Goal: Task Accomplishment & Management: Manage account settings

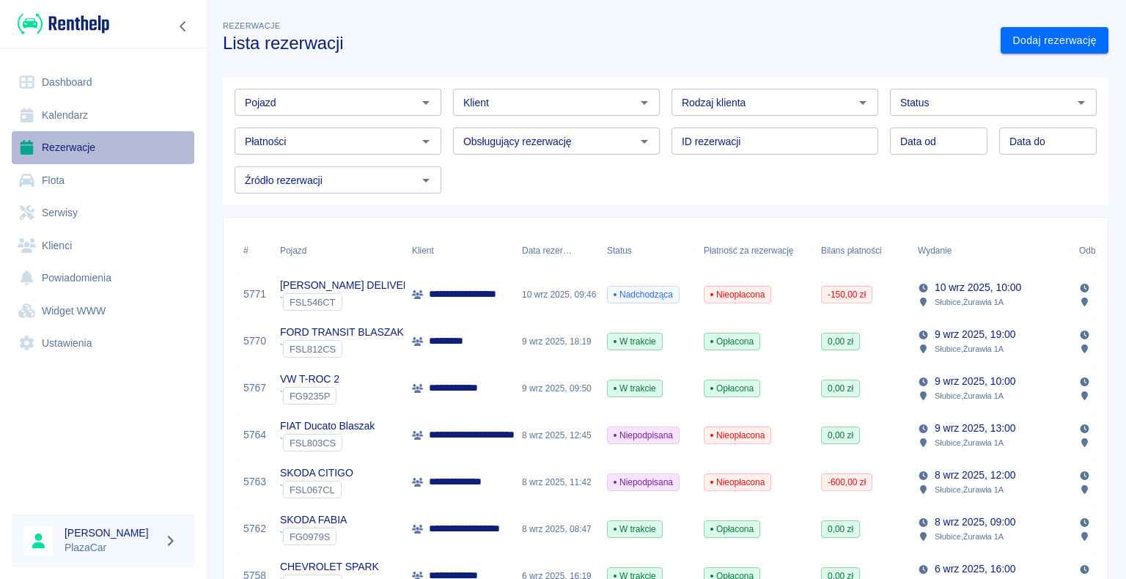
click at [101, 150] on link "Rezerwacje" at bounding box center [103, 147] width 183 height 33
click at [478, 389] on p "**********" at bounding box center [472, 388] width 87 height 15
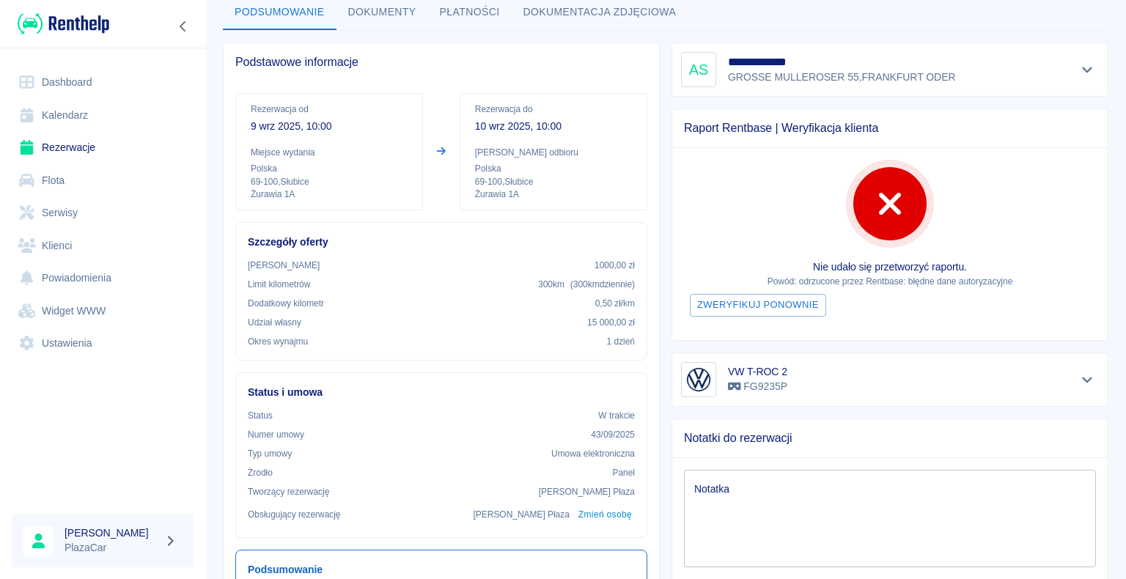
scroll to position [147, 0]
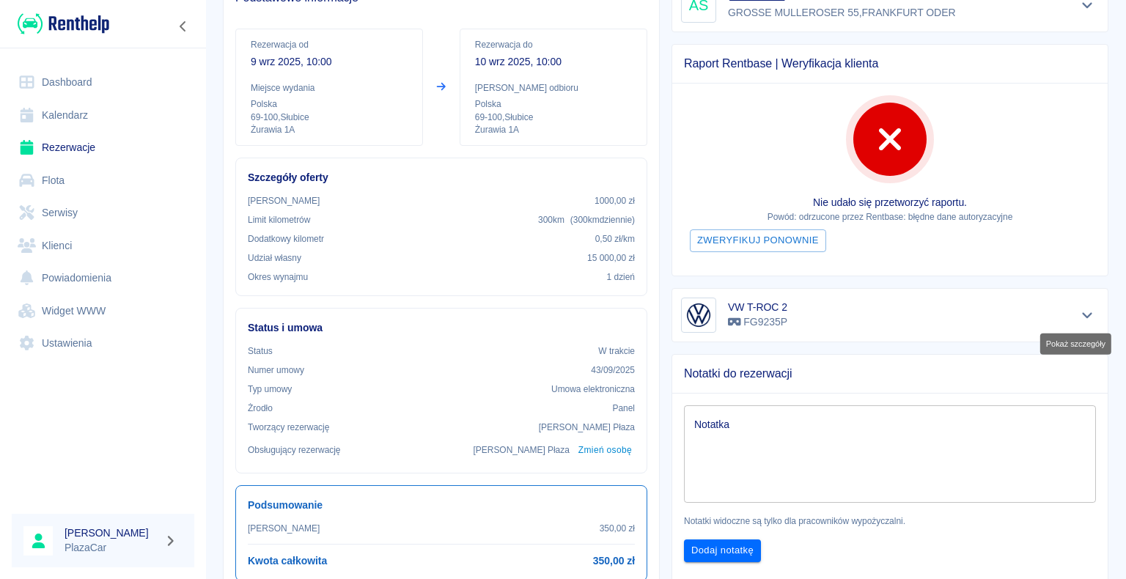
click at [1079, 317] on icon "Pokaż szczegóły" at bounding box center [1087, 315] width 17 height 13
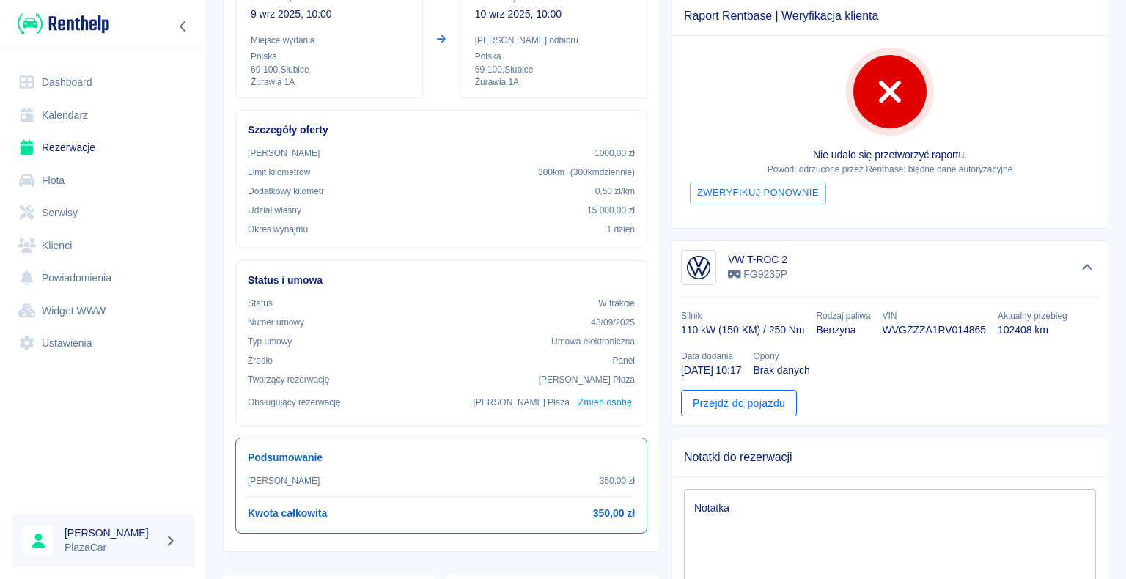
scroll to position [220, 0]
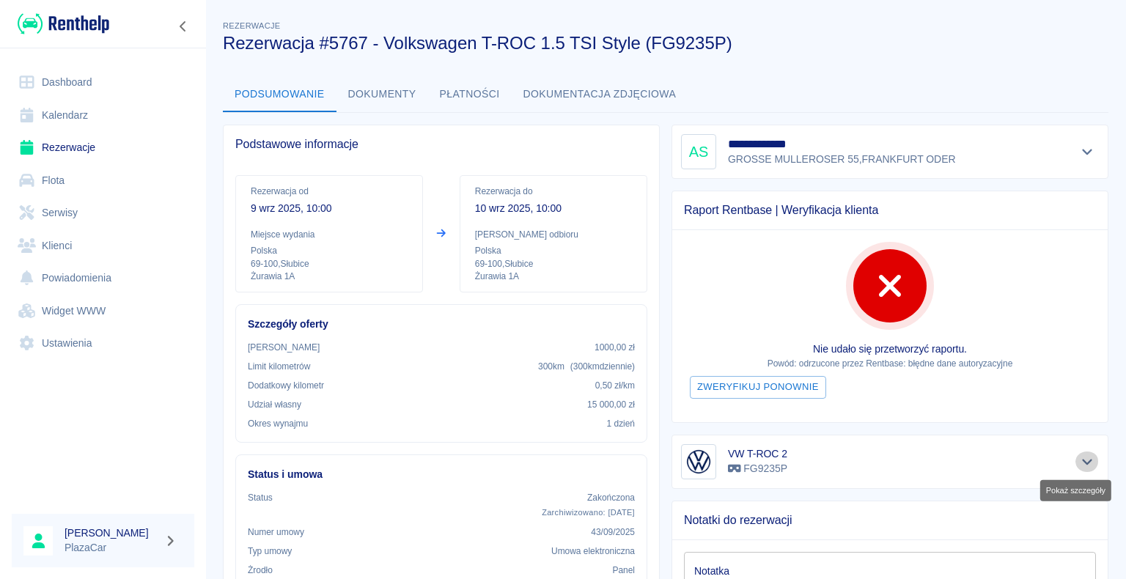
click at [1082, 459] on icon "Pokaż szczegóły" at bounding box center [1087, 462] width 10 height 6
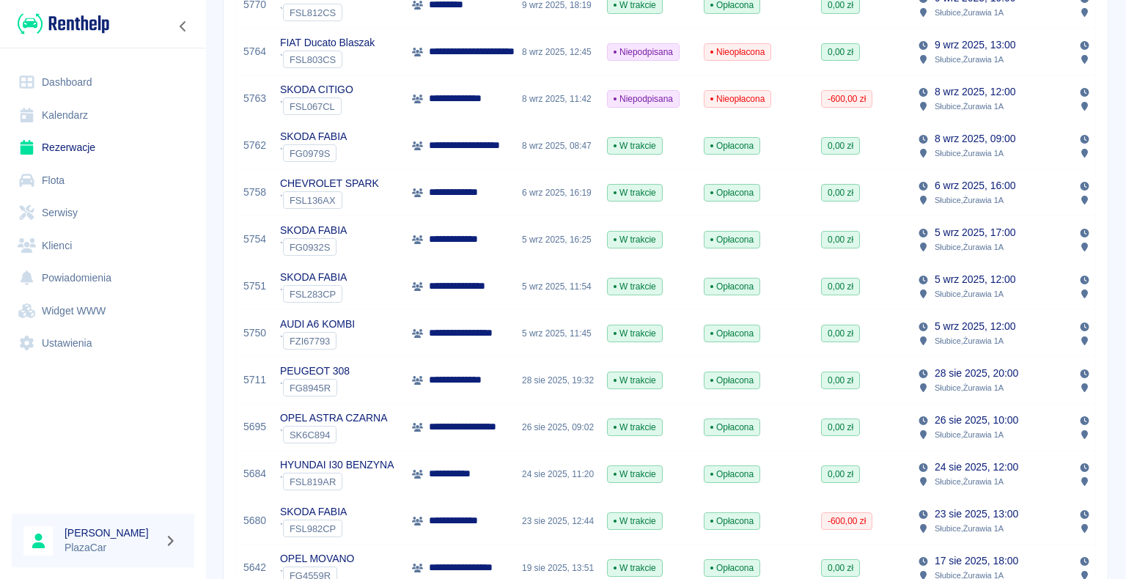
scroll to position [293, 0]
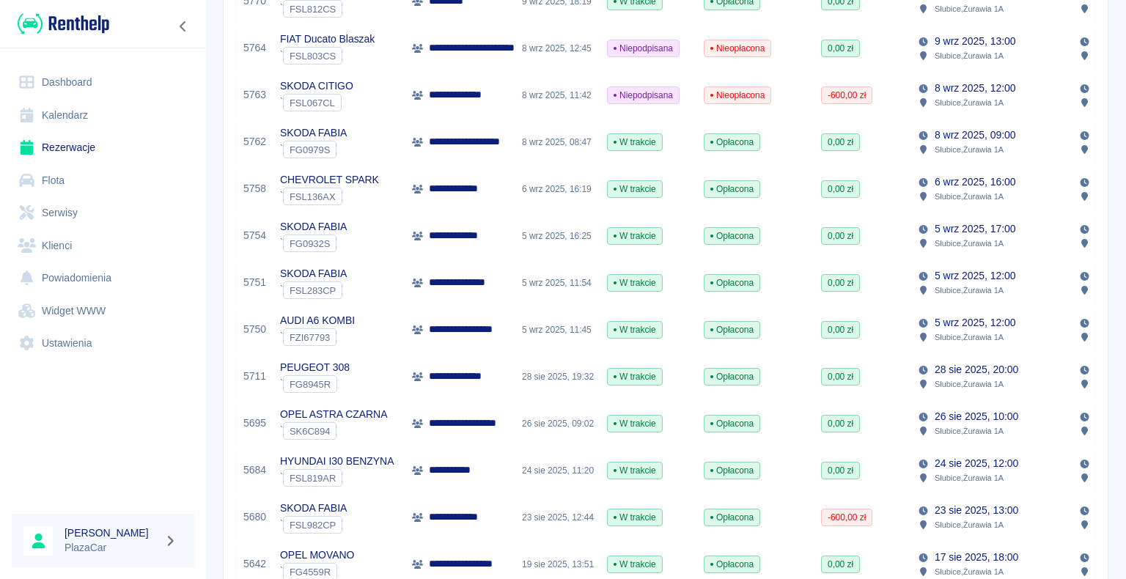
click at [560, 382] on div "28 sie 2025, 19:32" at bounding box center [557, 376] width 85 height 47
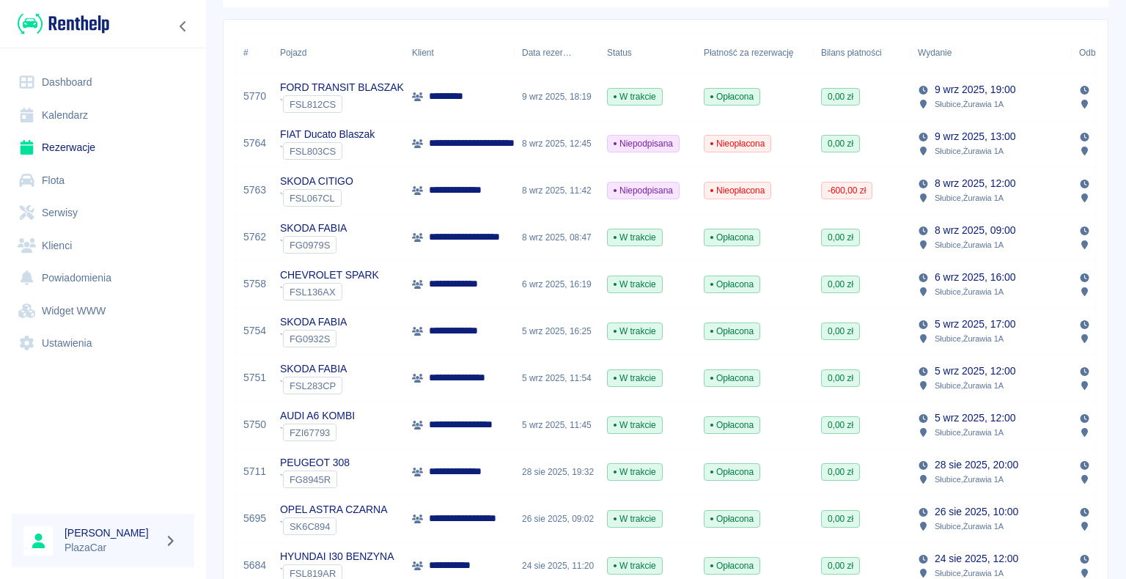
scroll to position [220, 0]
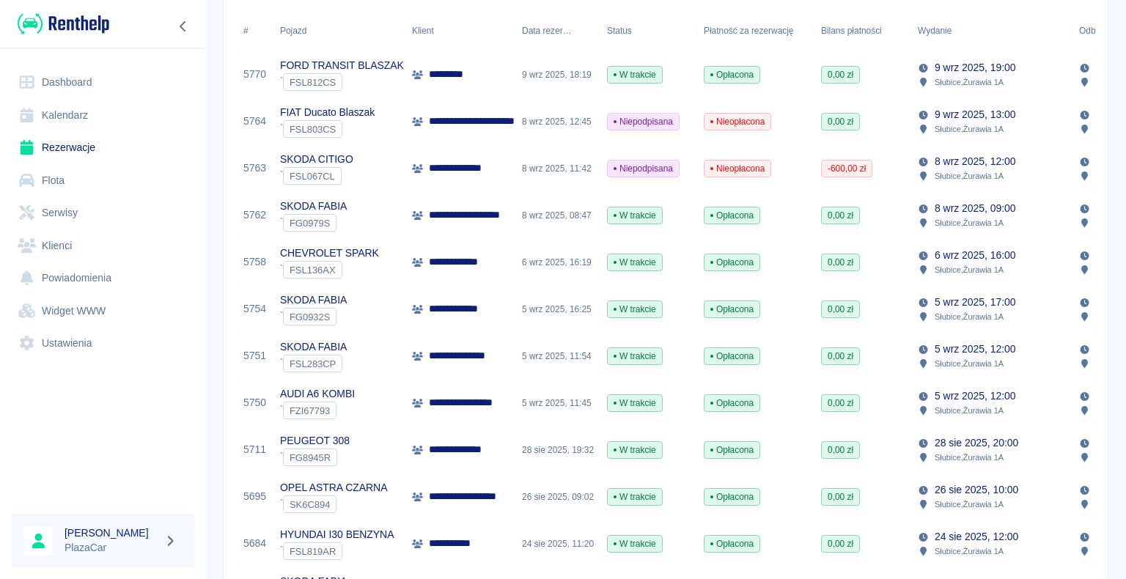
click at [92, 146] on link "Rezerwacje" at bounding box center [103, 147] width 183 height 33
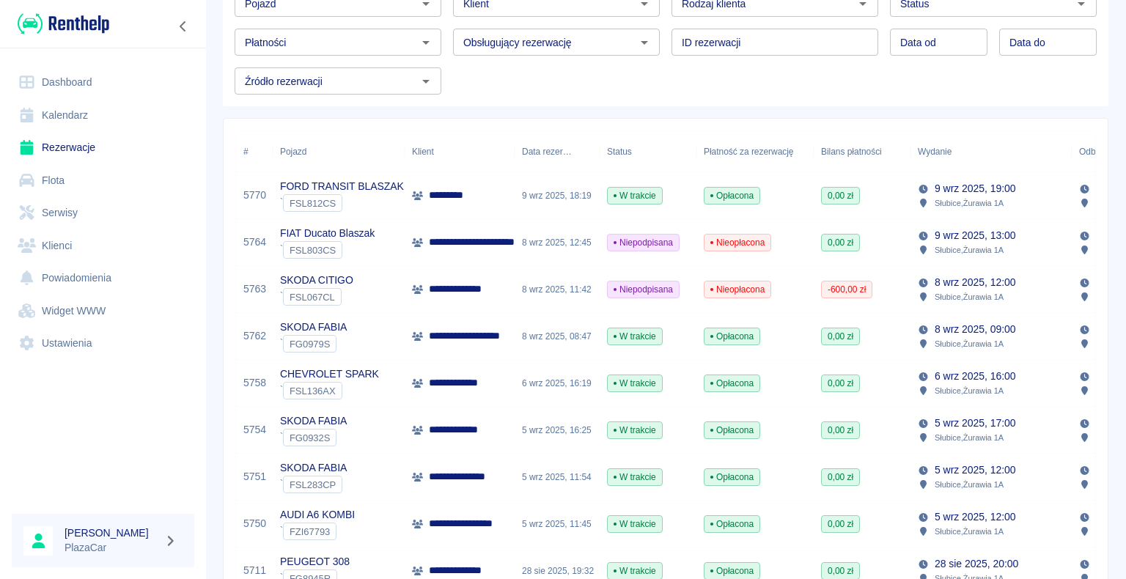
scroll to position [73, 0]
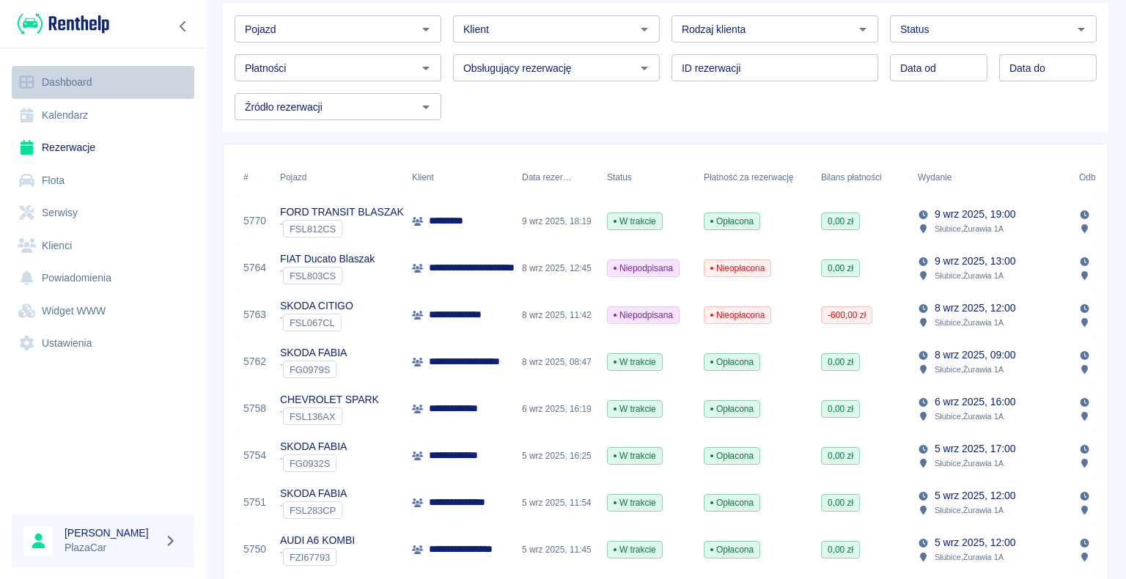
click at [95, 81] on link "Dashboard" at bounding box center [103, 82] width 183 height 33
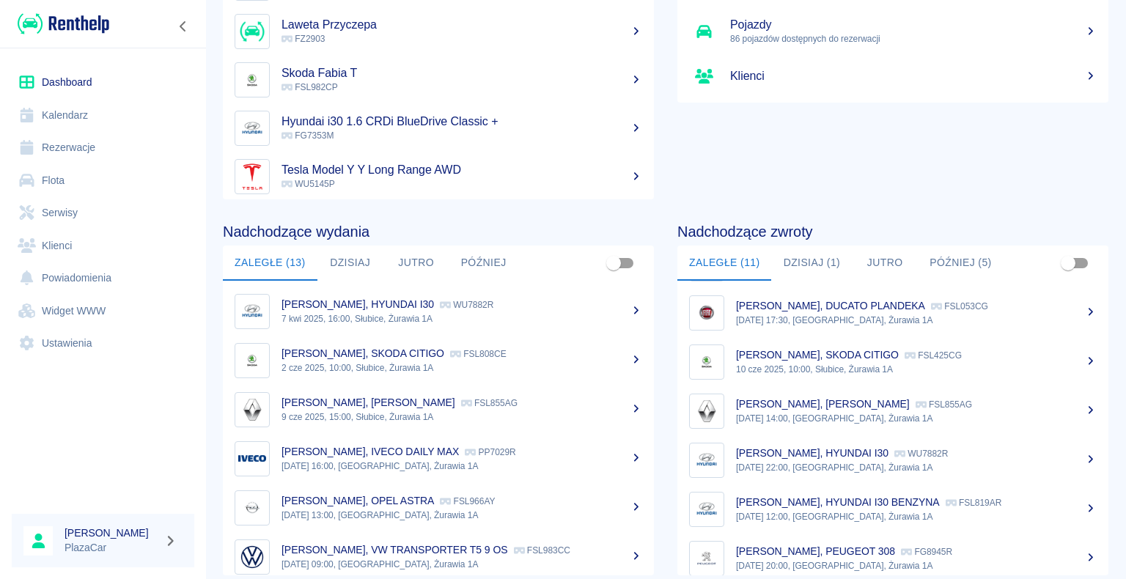
scroll to position [73, 0]
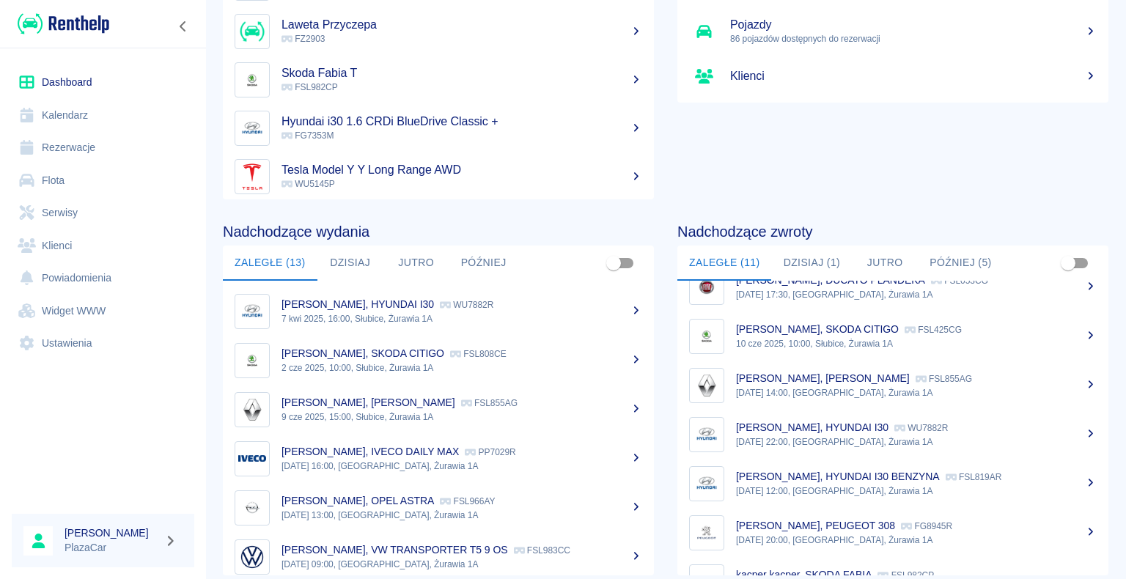
click at [939, 384] on div "Jacek Borkowski, CLIO KRÓTKIE FSL855AG" at bounding box center [916, 378] width 361 height 15
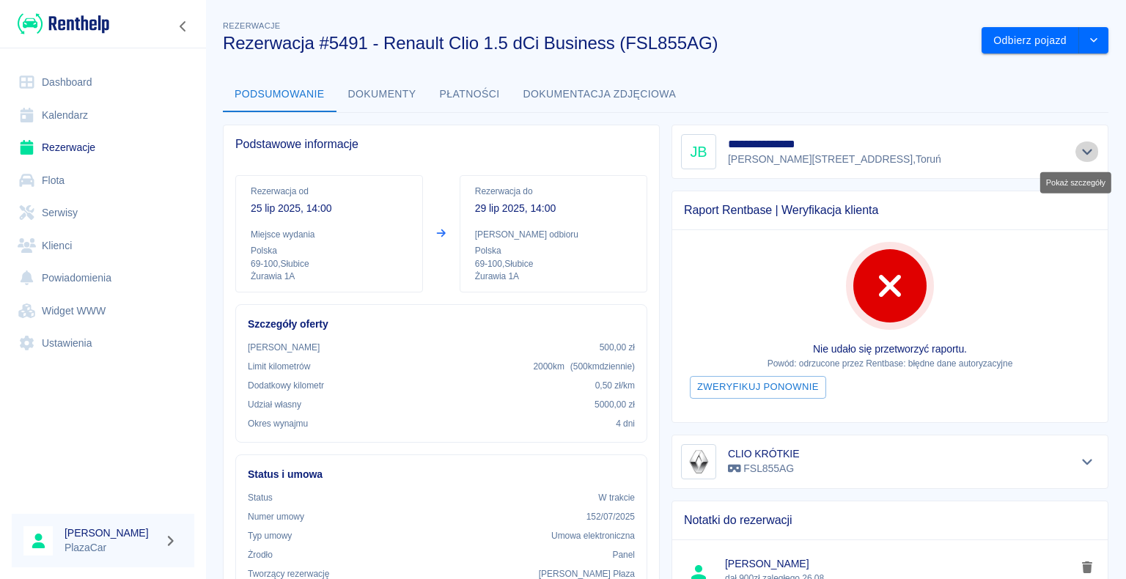
click at [1079, 154] on icon "Pokaż szczegóły" at bounding box center [1087, 151] width 17 height 13
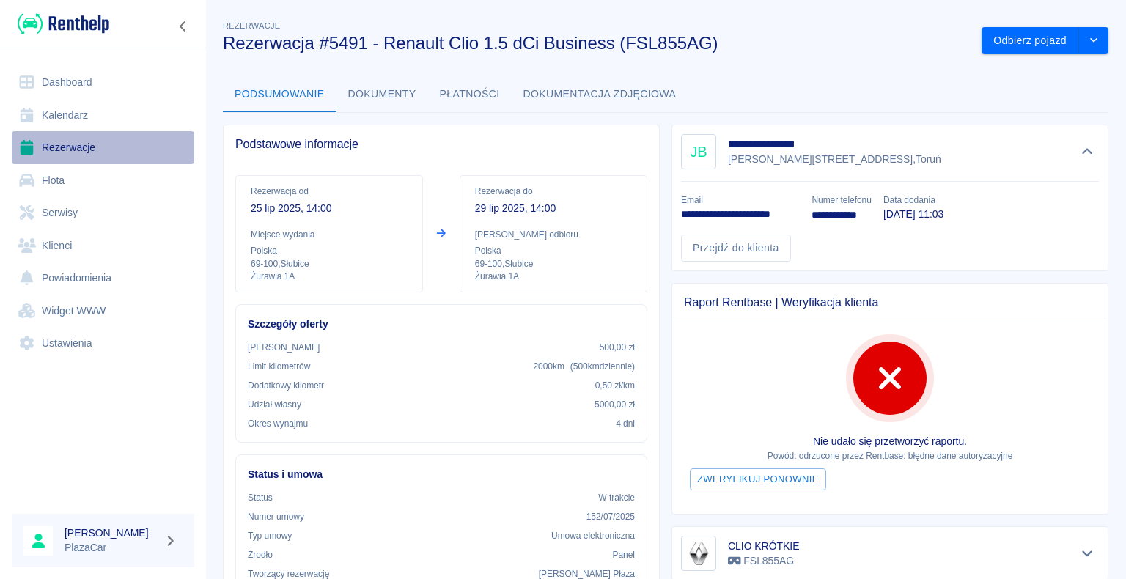
click at [87, 142] on link "Rezerwacje" at bounding box center [103, 147] width 183 height 33
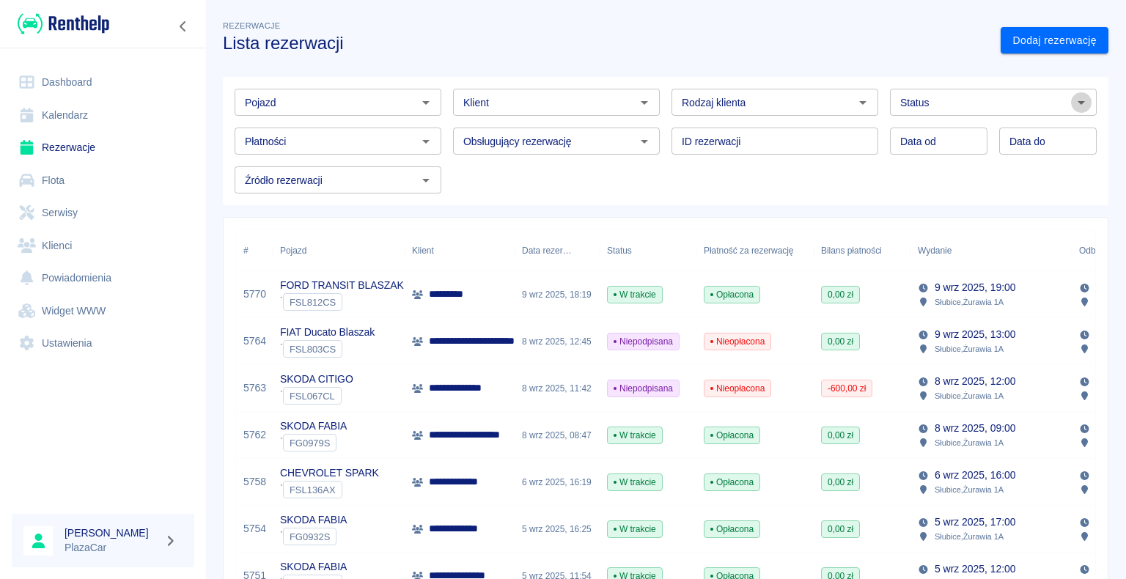
click at [1073, 100] on icon "Otwórz" at bounding box center [1082, 103] width 18 height 18
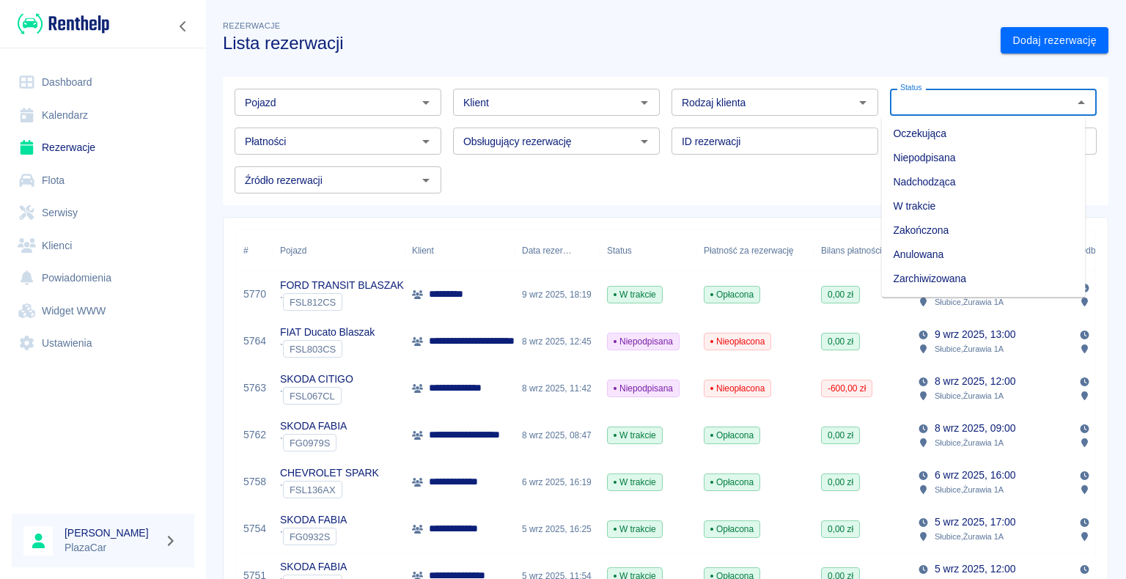
click at [904, 275] on li "Zarchiwizowana" at bounding box center [983, 279] width 204 height 24
type input "Zarchiwizowana"
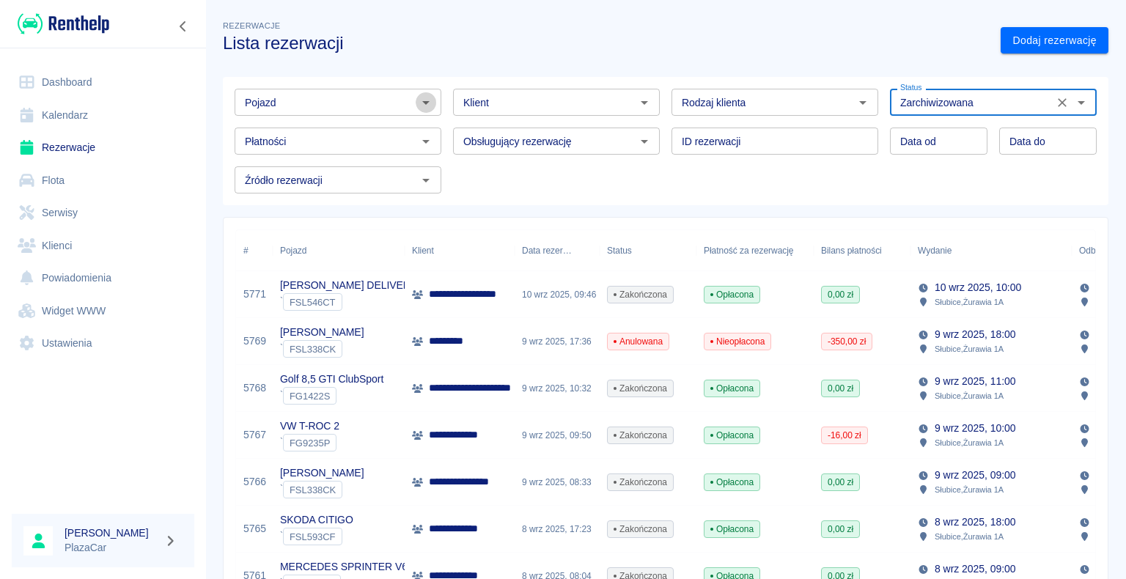
click at [425, 103] on icon "Otwórz" at bounding box center [426, 103] width 18 height 18
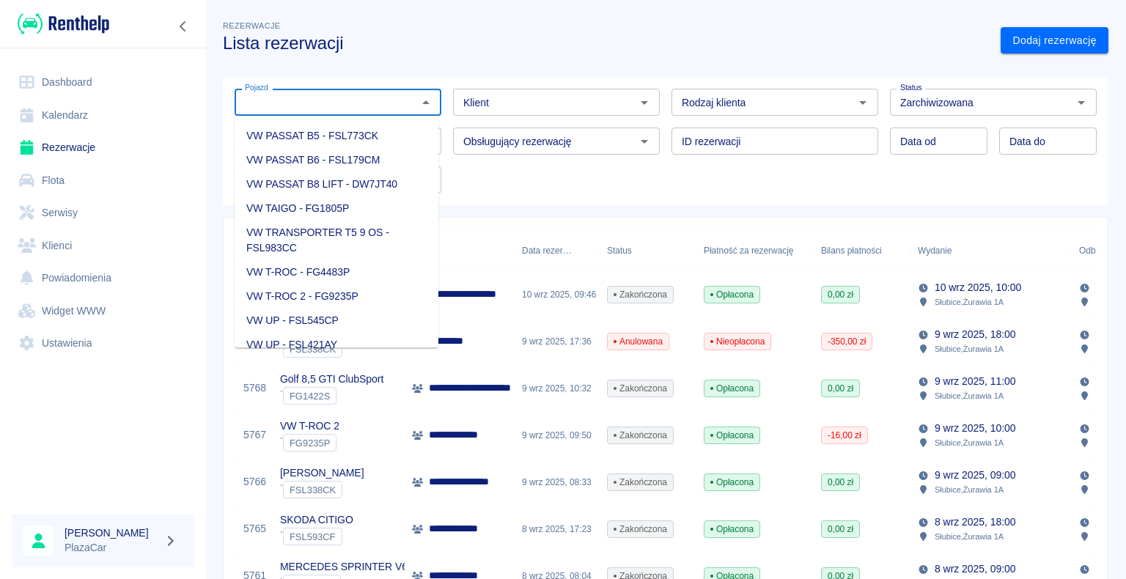
scroll to position [2273, 0]
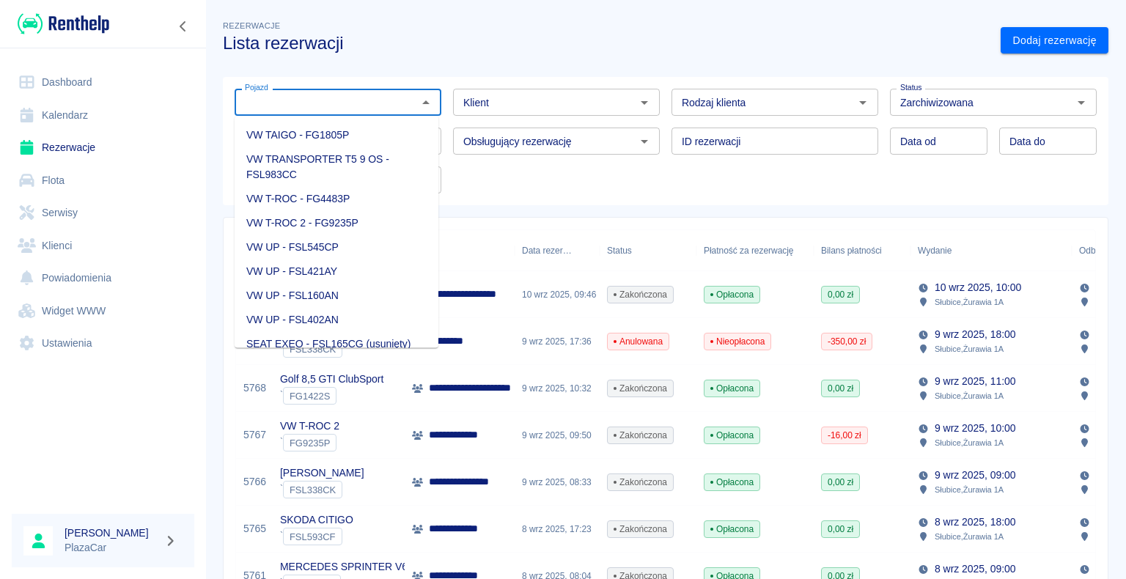
click at [356, 235] on li "VW T-ROC 2 - FG9235P" at bounding box center [337, 223] width 204 height 24
type input "VW T-ROC 2 - FG9235P"
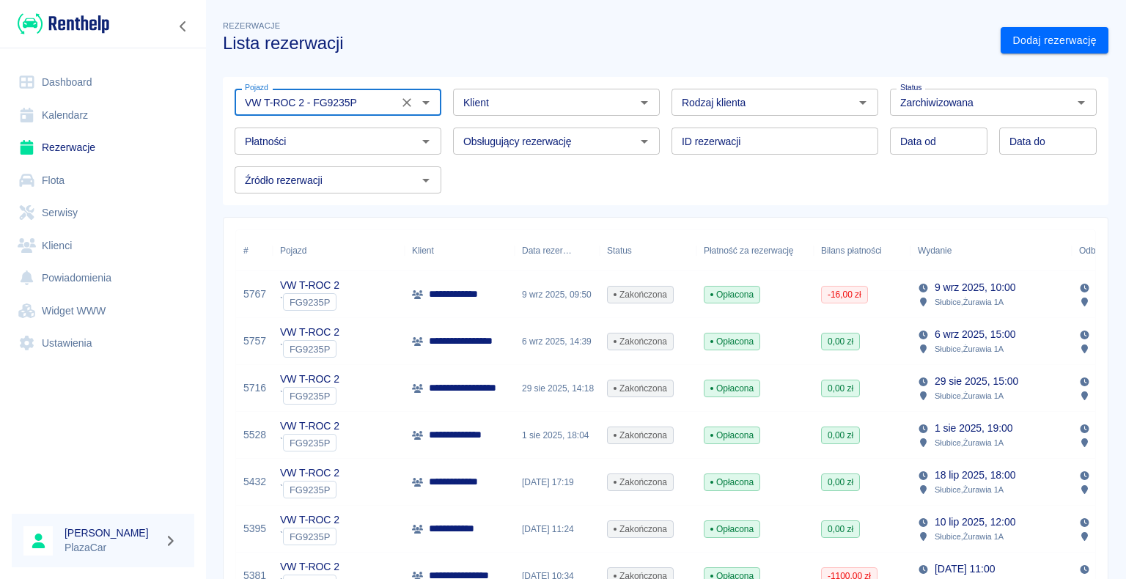
click at [568, 293] on div "9 wrz 2025, 09:50" at bounding box center [557, 294] width 85 height 47
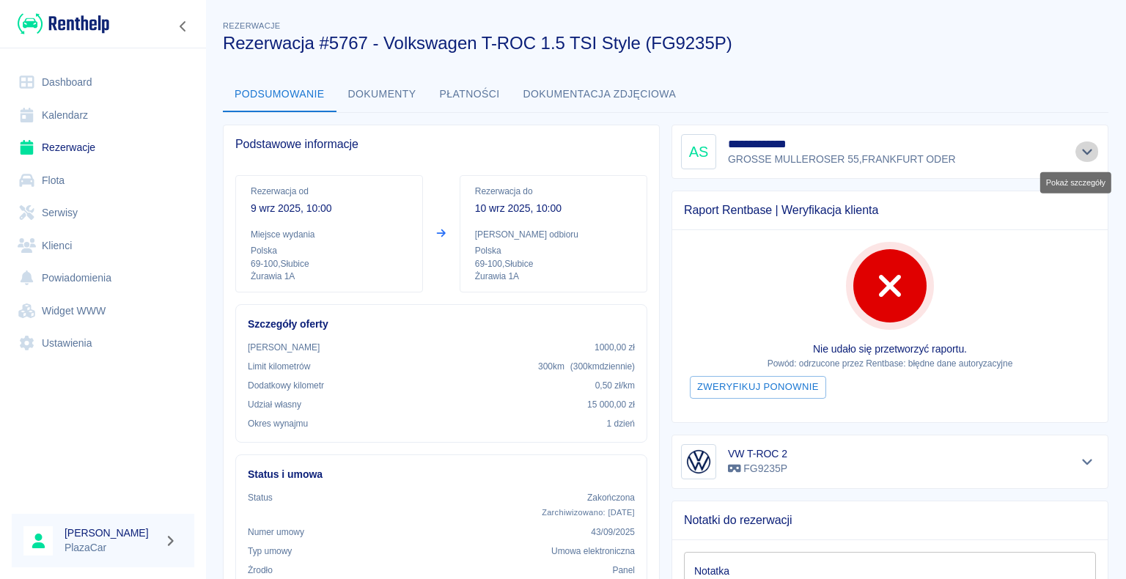
click at [1079, 151] on icon "Pokaż szczegóły" at bounding box center [1087, 151] width 17 height 13
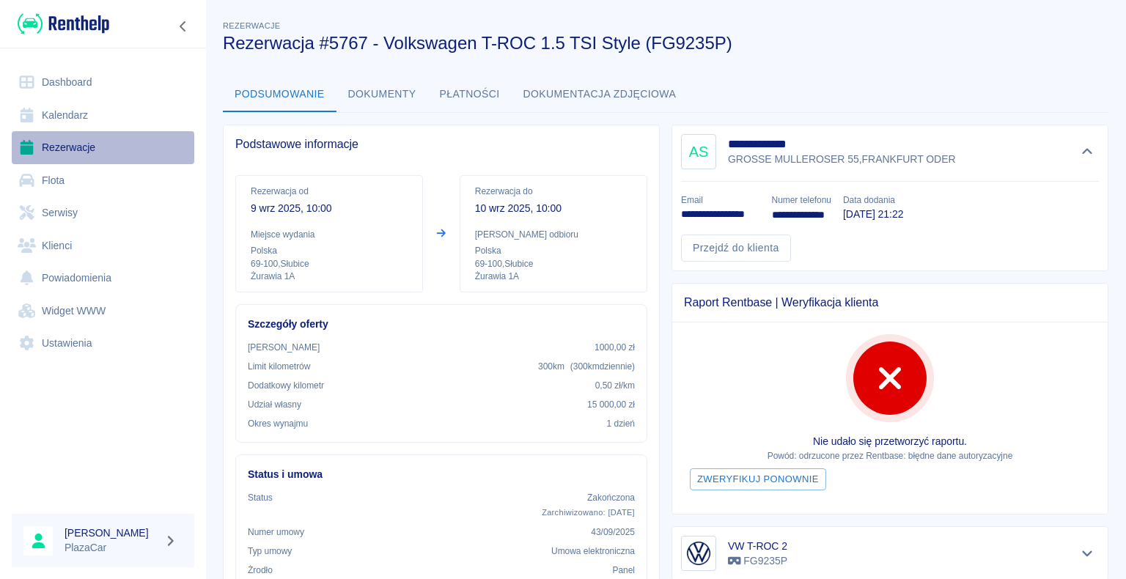
click at [77, 148] on link "Rezerwacje" at bounding box center [103, 147] width 183 height 33
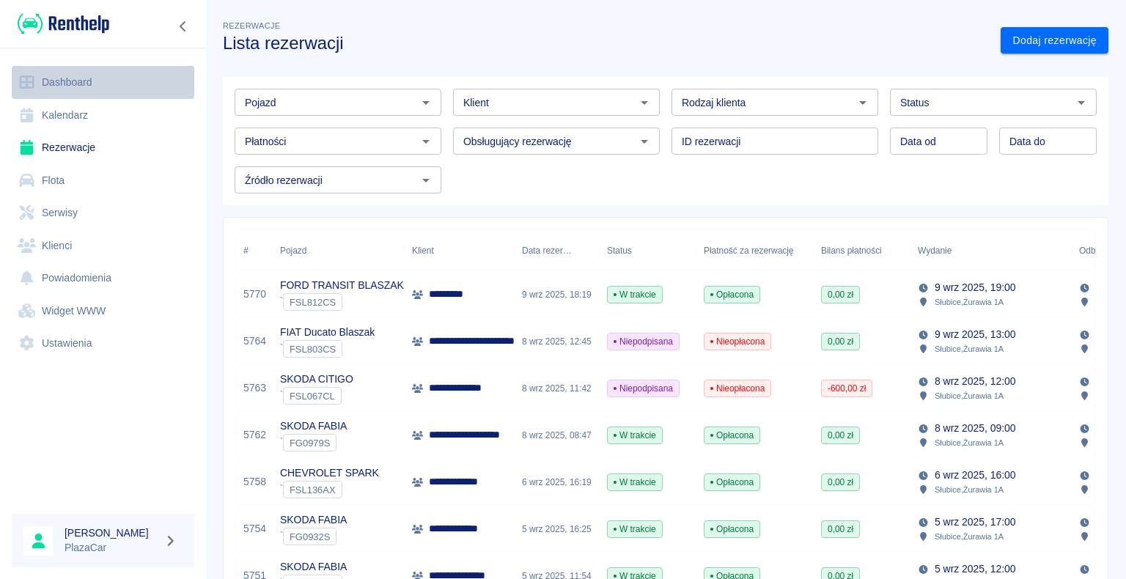
click at [81, 78] on link "Dashboard" at bounding box center [103, 82] width 183 height 33
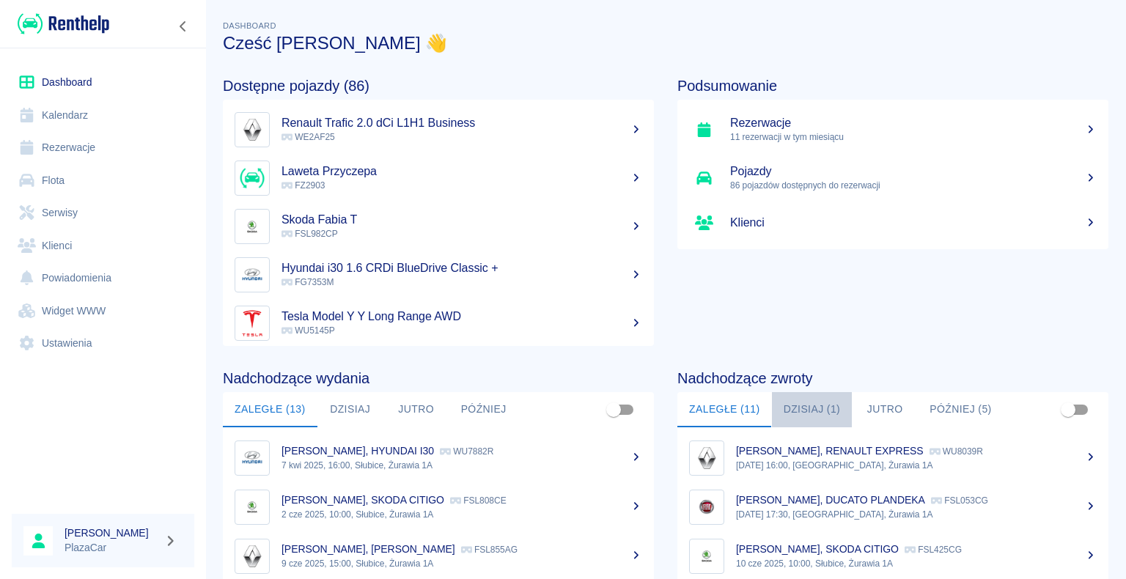
click at [804, 404] on button "Dzisiaj (1)" at bounding box center [812, 409] width 81 height 35
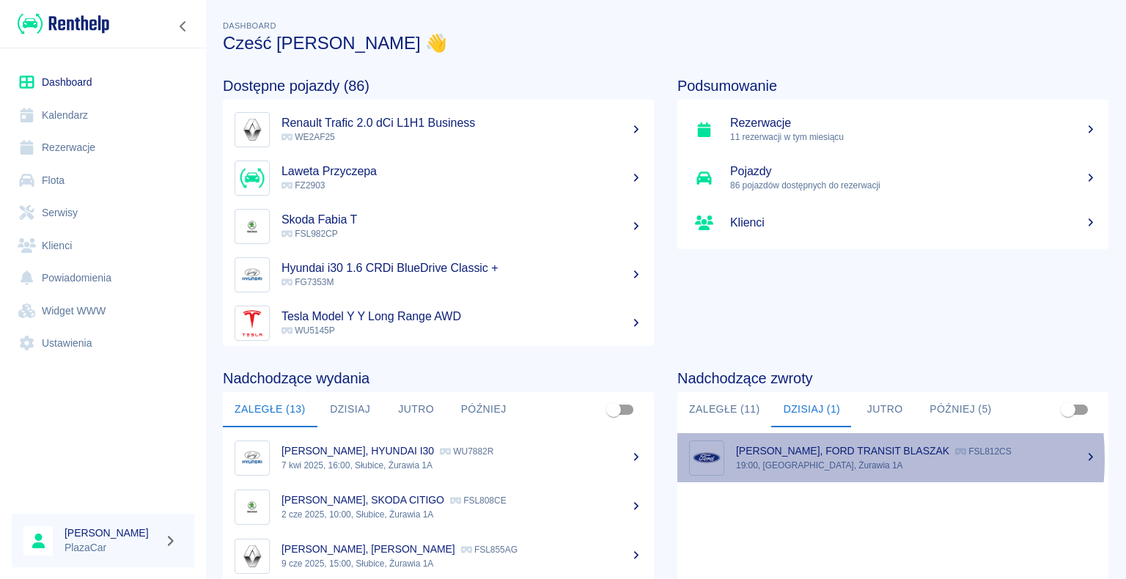
click at [820, 459] on p "19:00, Słubice, Żurawia 1A" at bounding box center [916, 465] width 361 height 13
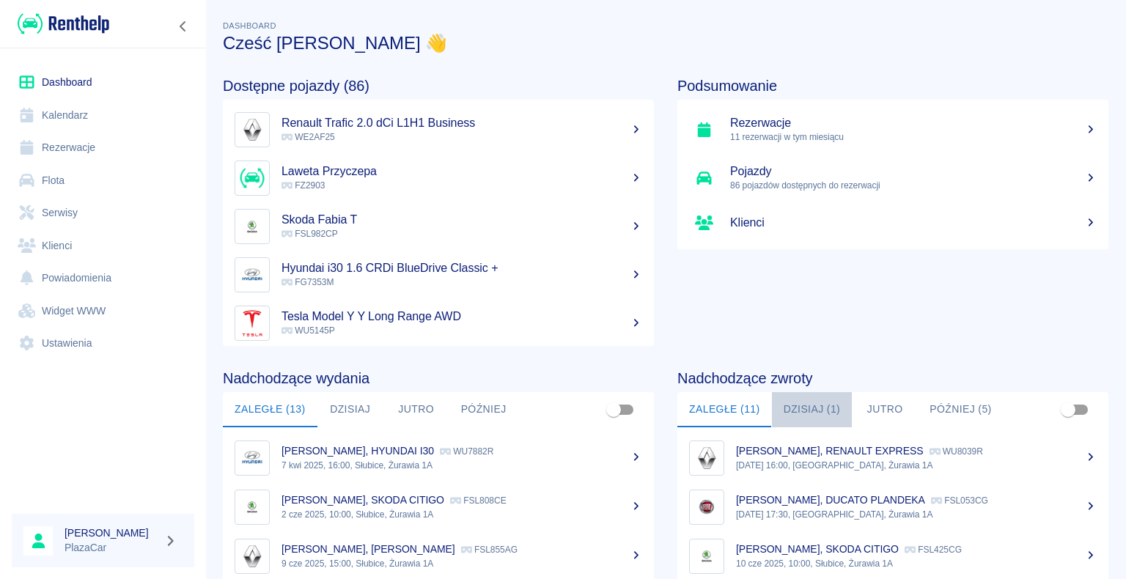
click at [804, 408] on button "Dzisiaj (1)" at bounding box center [812, 409] width 81 height 35
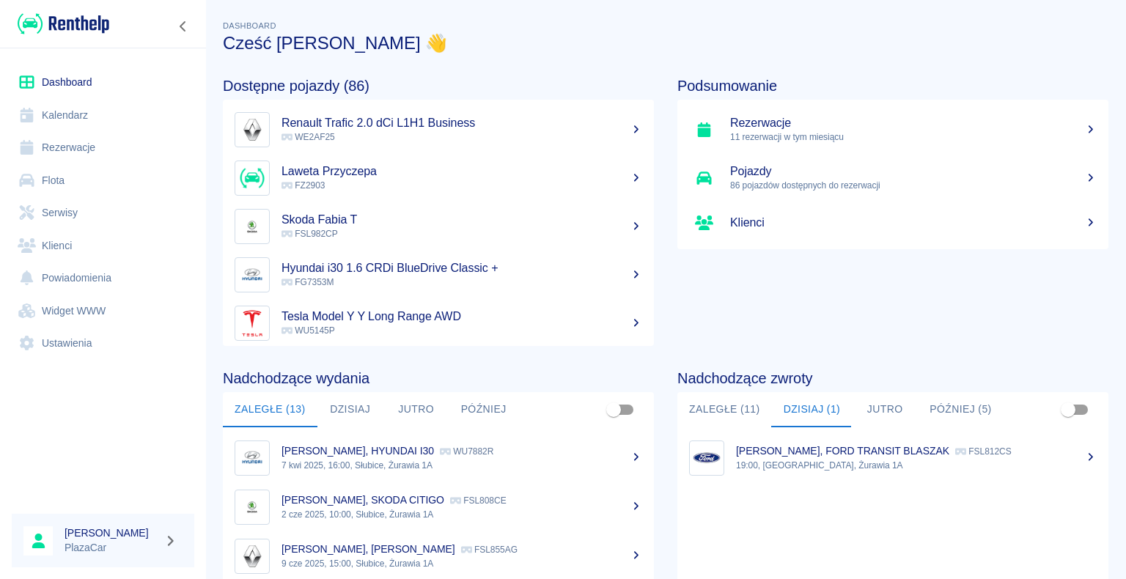
click at [73, 82] on link "Dashboard" at bounding box center [103, 82] width 183 height 33
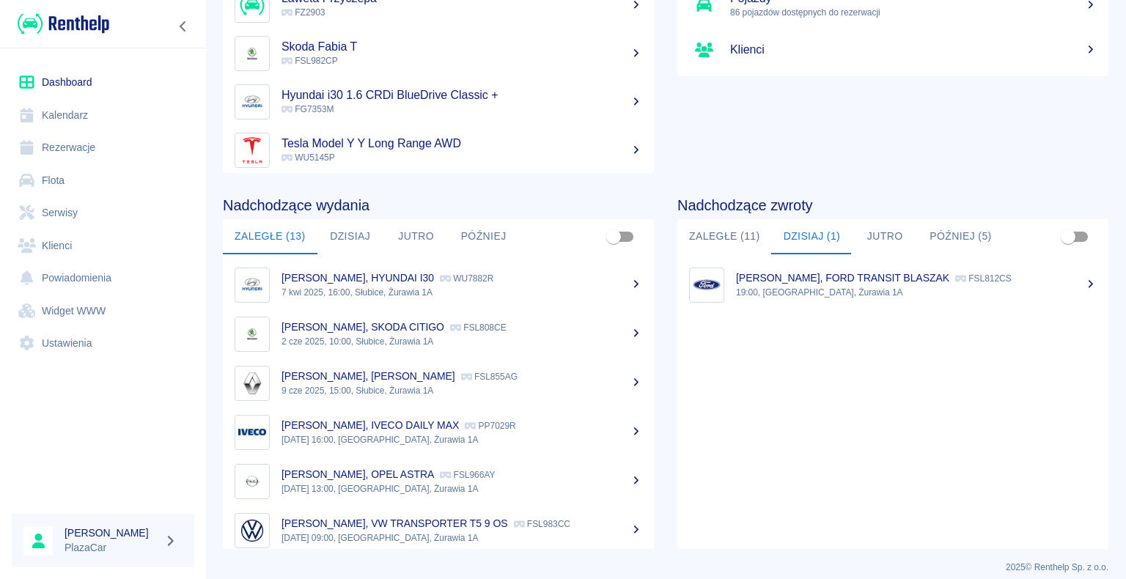
scroll to position [185, 0]
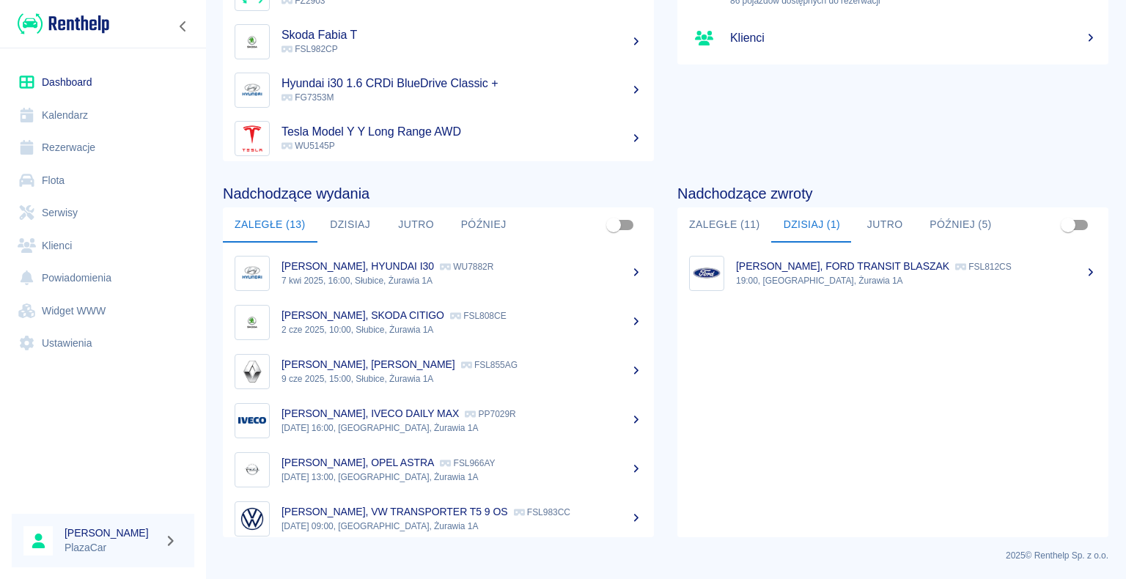
click at [703, 228] on button "Zaległe (11)" at bounding box center [725, 225] width 95 height 35
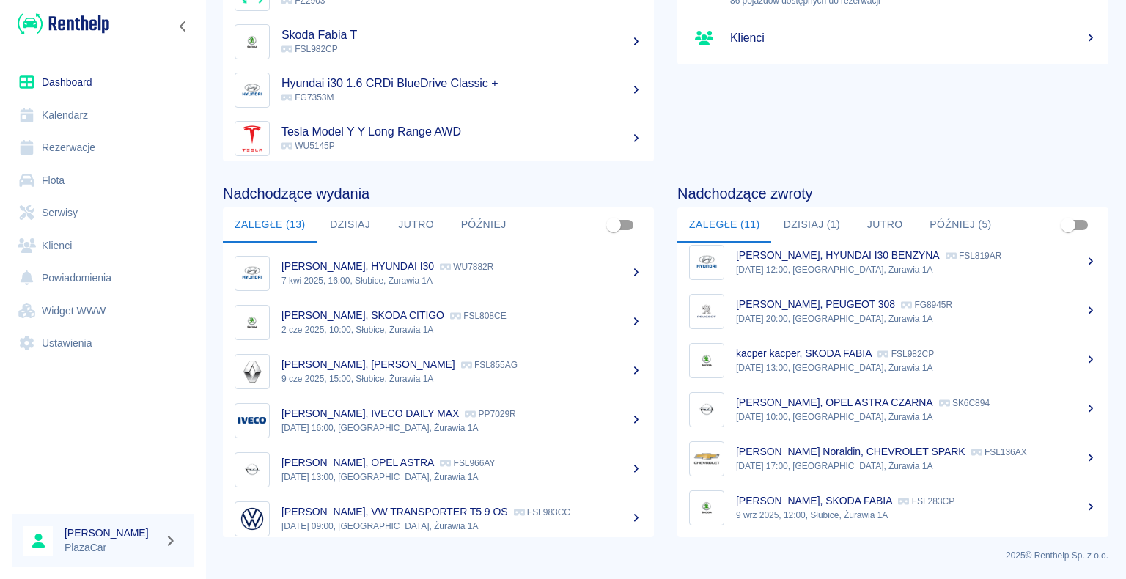
click at [67, 150] on link "Rezerwacje" at bounding box center [103, 147] width 183 height 33
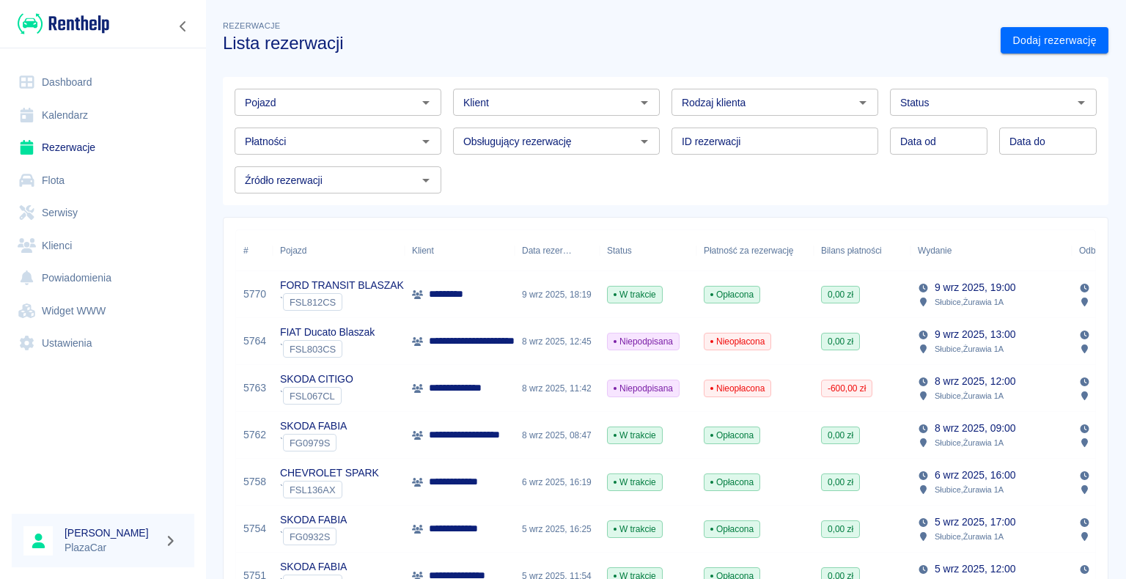
click at [1078, 101] on icon "Otwórz" at bounding box center [1081, 103] width 7 height 4
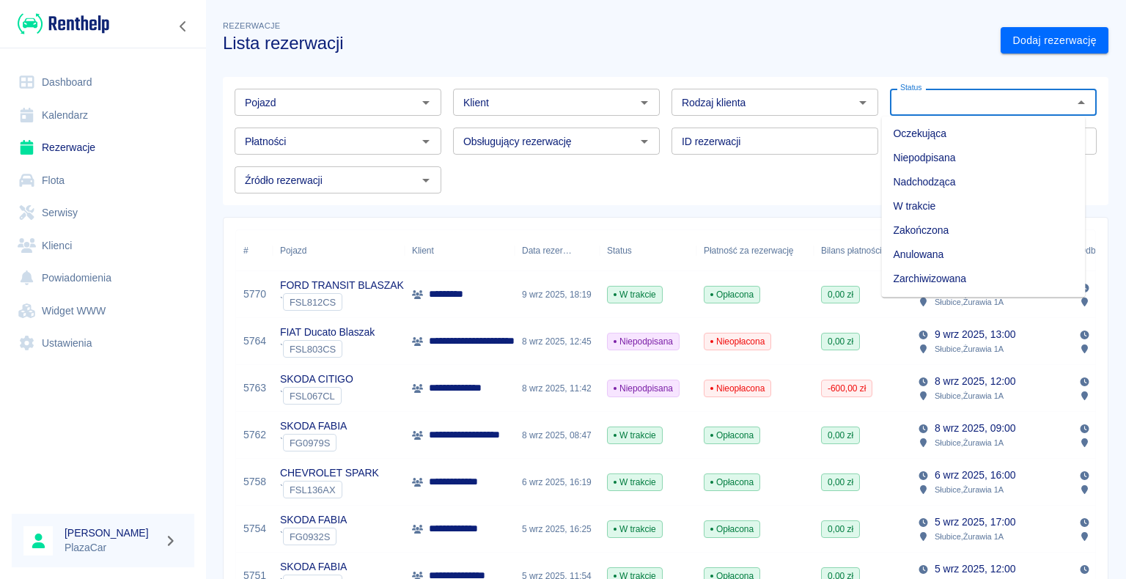
click at [983, 271] on li "Zarchiwizowana" at bounding box center [983, 279] width 204 height 24
type input "Zarchiwizowana"
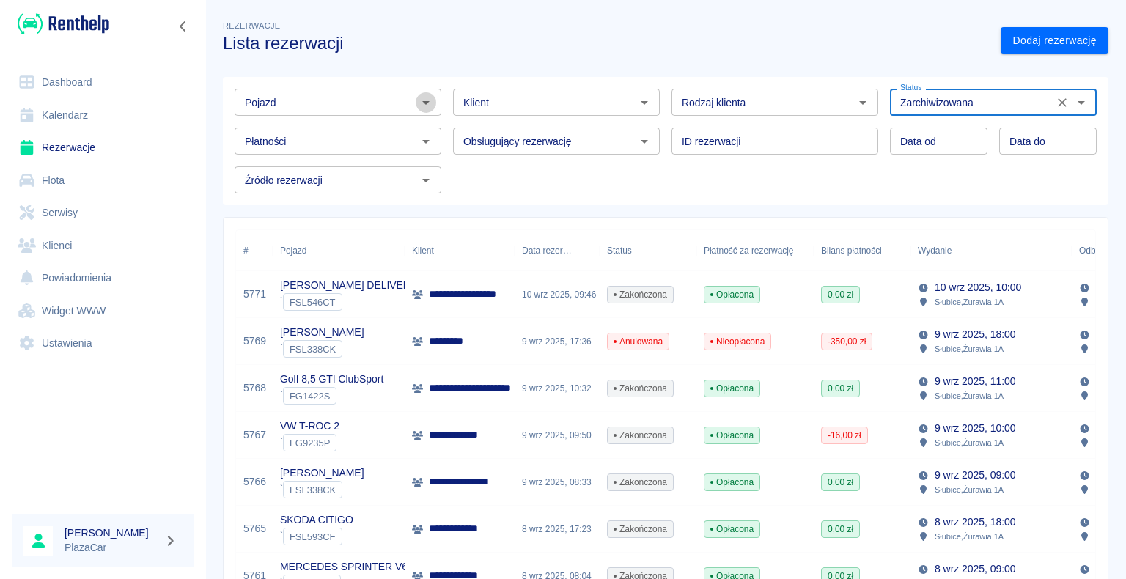
click at [419, 103] on icon "Otwórz" at bounding box center [426, 103] width 18 height 18
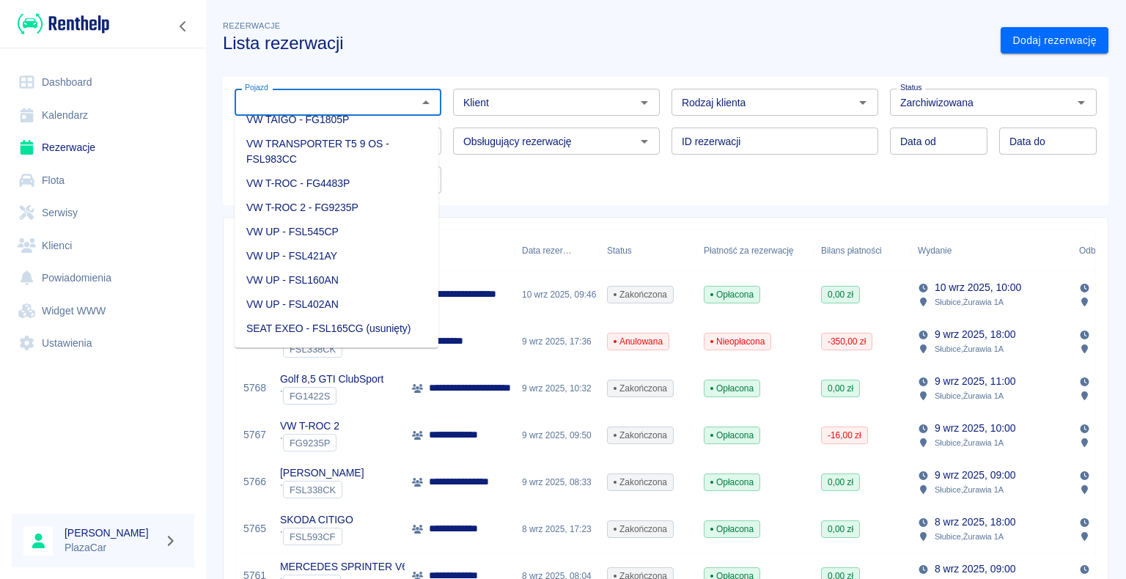
scroll to position [2273, 0]
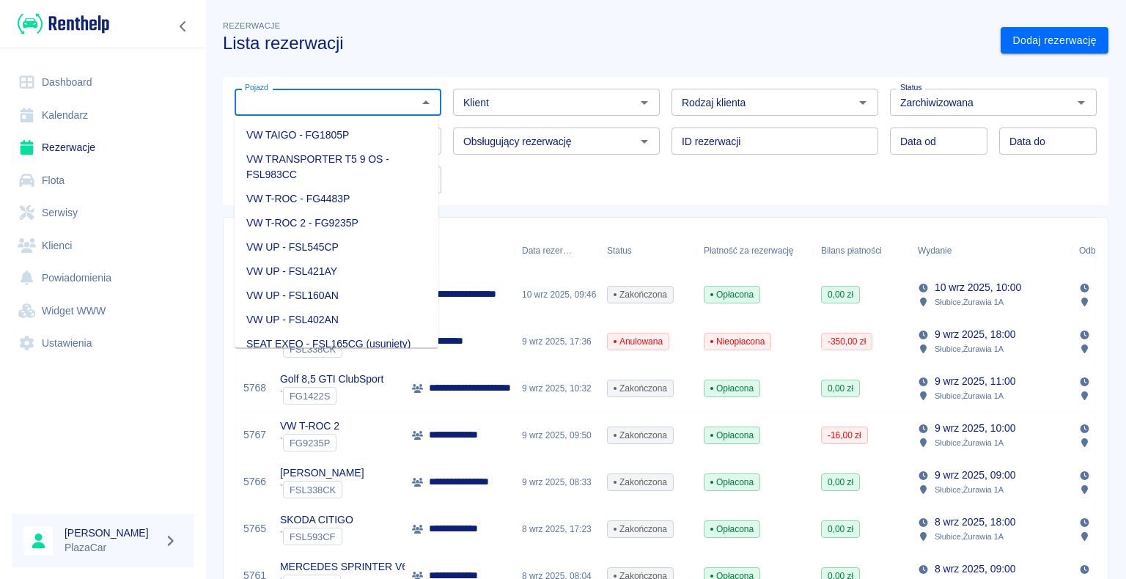
click at [334, 235] on li "VW T-ROC 2 - FG9235P" at bounding box center [337, 223] width 204 height 24
type input "VW T-ROC 2 - FG9235P"
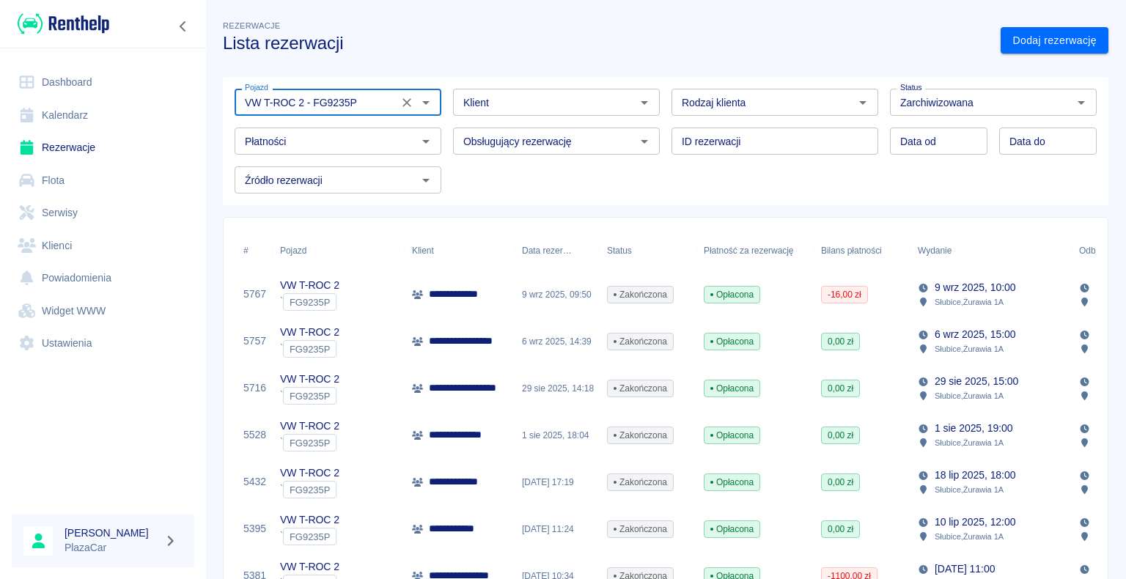
click at [801, 327] on div "Opłacona" at bounding box center [755, 341] width 117 height 47
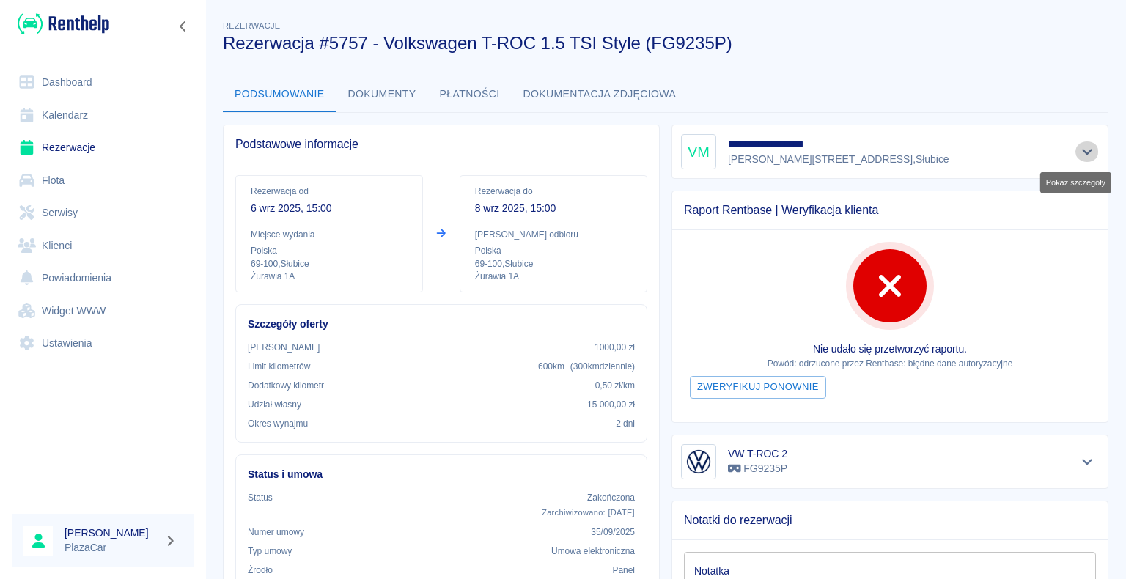
click at [1082, 151] on icon "Pokaż szczegóły" at bounding box center [1087, 151] width 17 height 13
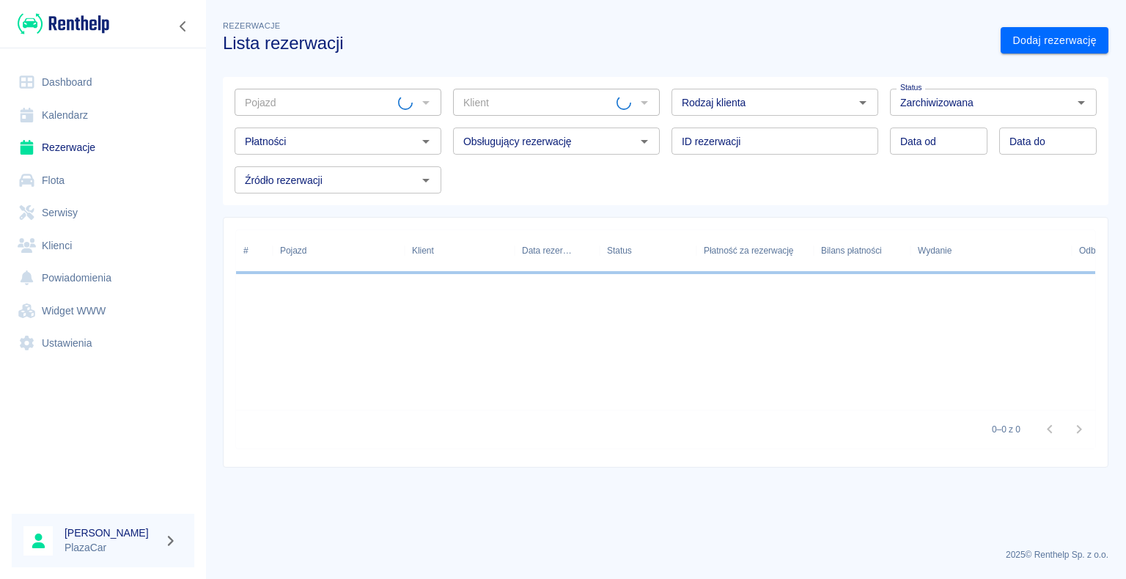
type input "VW T-ROC 2 - FG9235P"
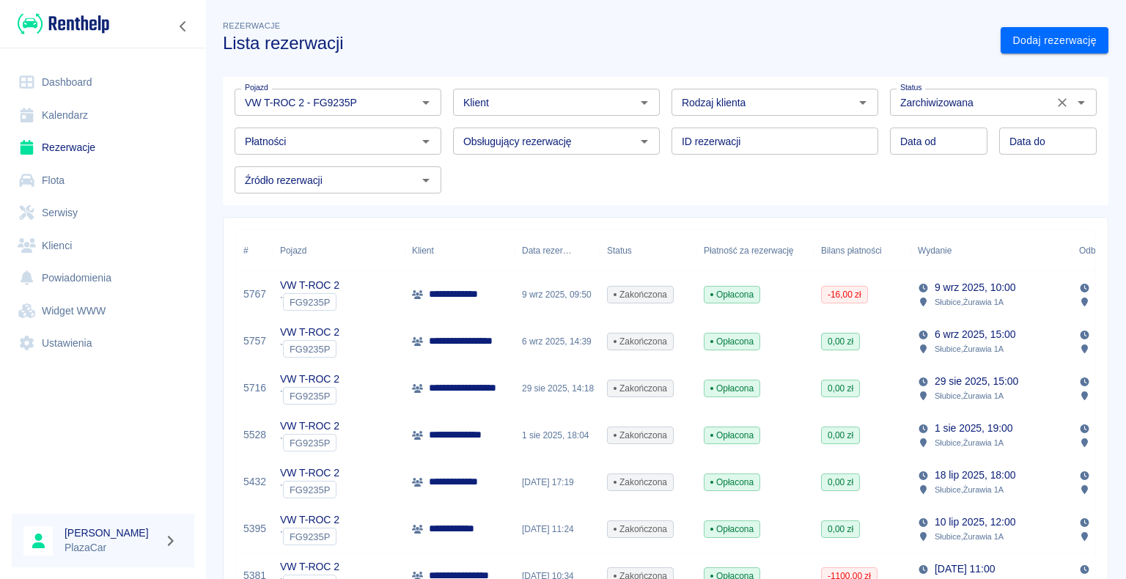
click at [1055, 101] on icon "Wyczyść" at bounding box center [1062, 102] width 15 height 15
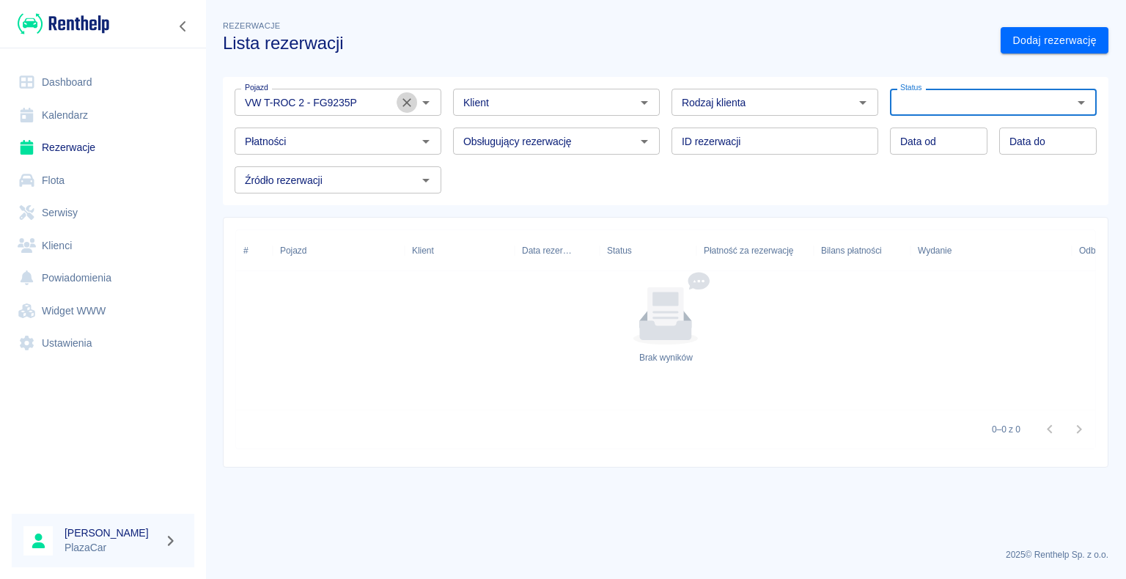
click at [409, 101] on icon "Wyczyść" at bounding box center [407, 102] width 15 height 15
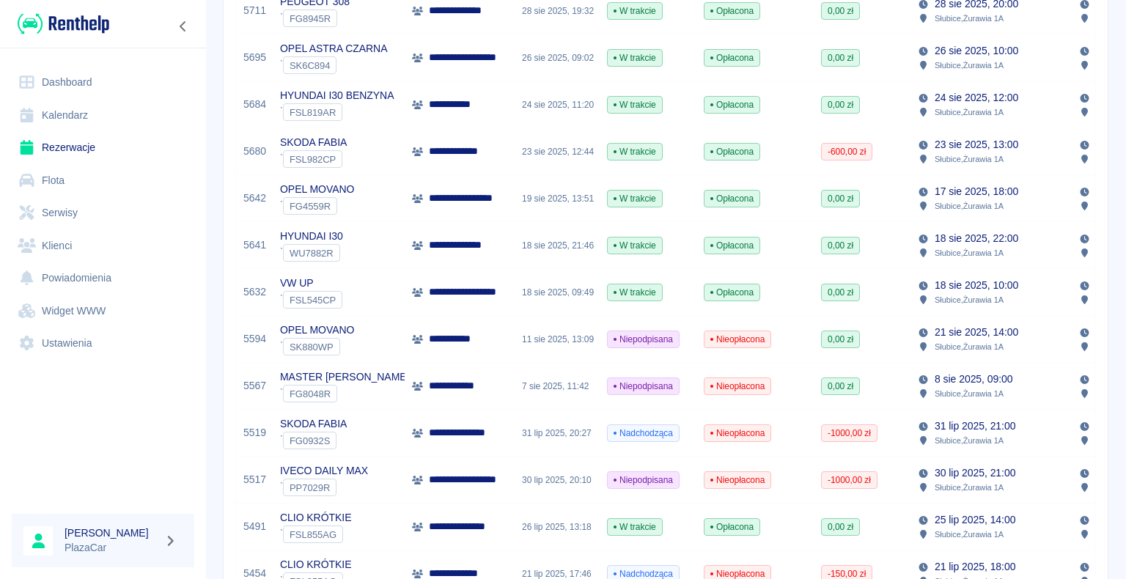
scroll to position [660, 0]
click at [493, 381] on div "**********" at bounding box center [460, 385] width 110 height 47
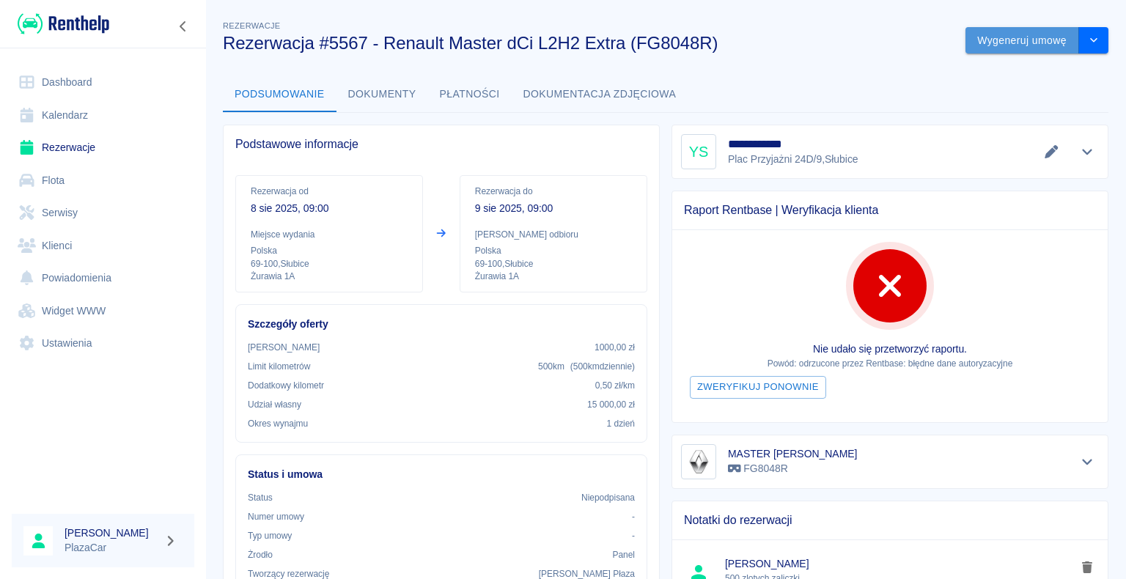
click at [983, 37] on button "Wygeneruj umowę" at bounding box center [1023, 40] width 114 height 27
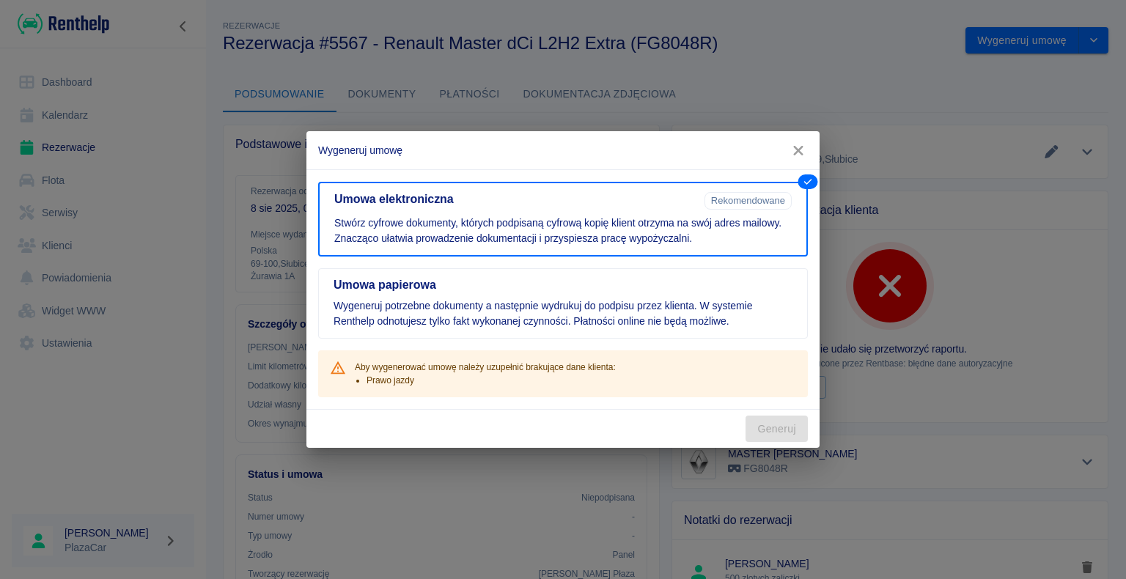
click at [799, 147] on icon "button" at bounding box center [798, 150] width 19 height 15
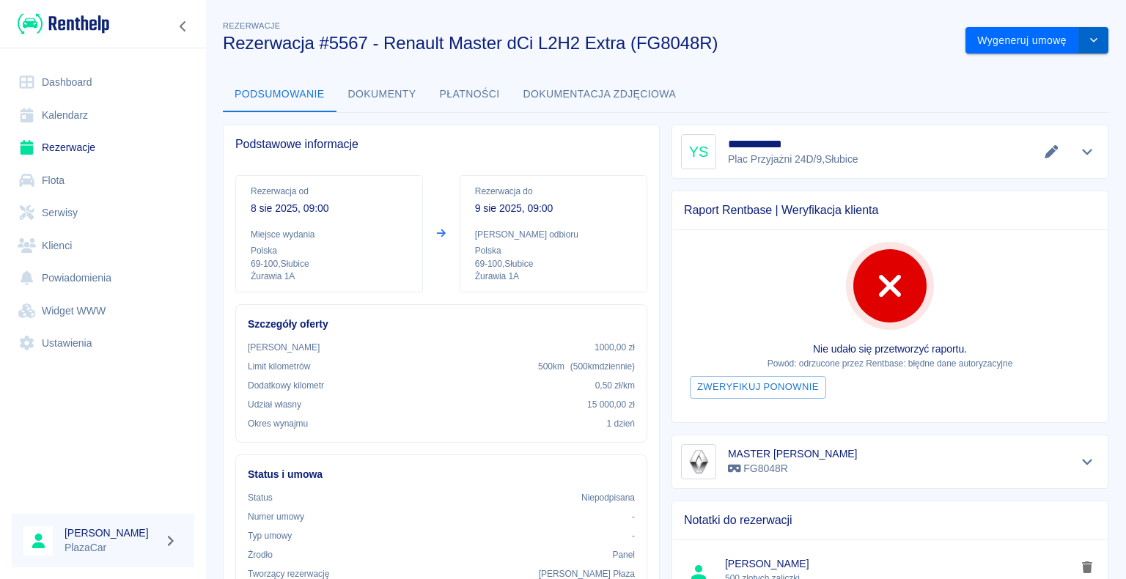
click at [1088, 40] on icon "drop-down" at bounding box center [1094, 40] width 12 height 10
click at [1038, 121] on li "Anuluj rezerwację" at bounding box center [1025, 120] width 119 height 24
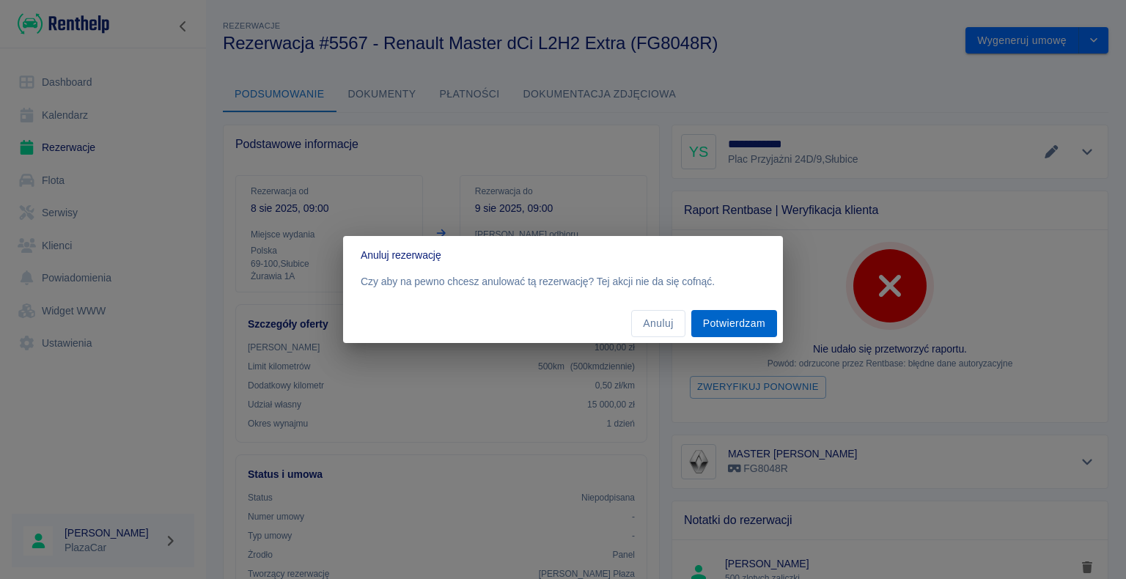
click at [734, 318] on button "Potwierdzam" at bounding box center [734, 323] width 86 height 27
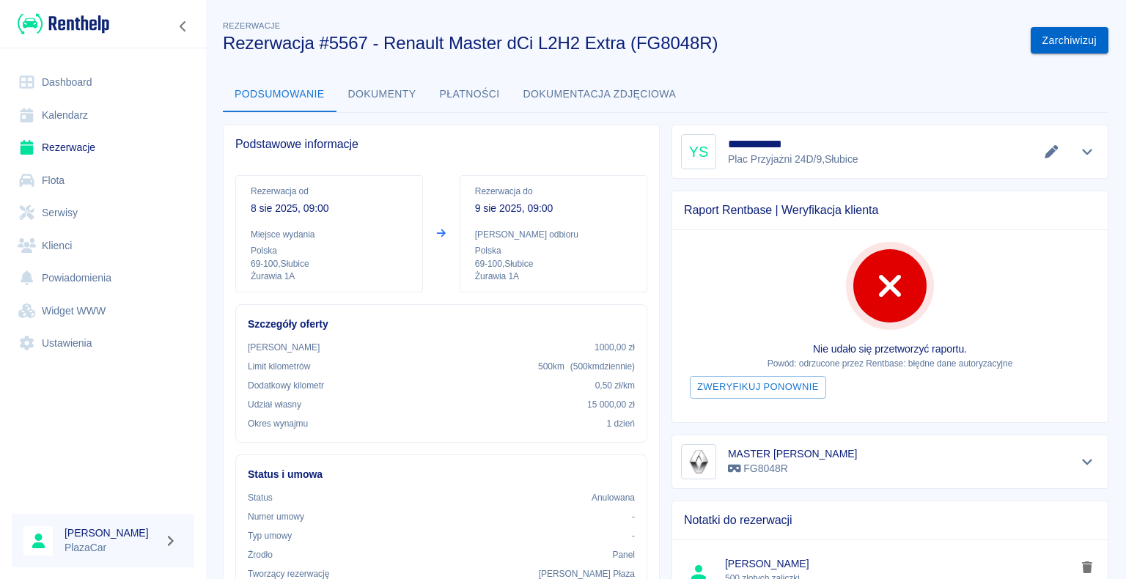
click at [1055, 31] on button "Zarchiwizuj" at bounding box center [1070, 40] width 78 height 27
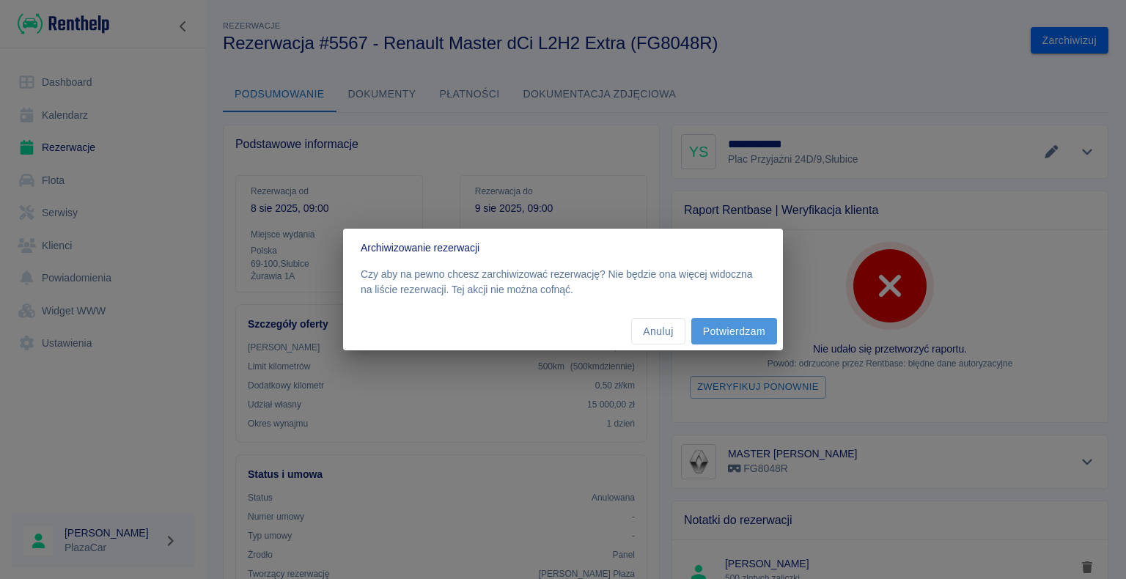
click at [722, 332] on button "Potwierdzam" at bounding box center [734, 331] width 86 height 27
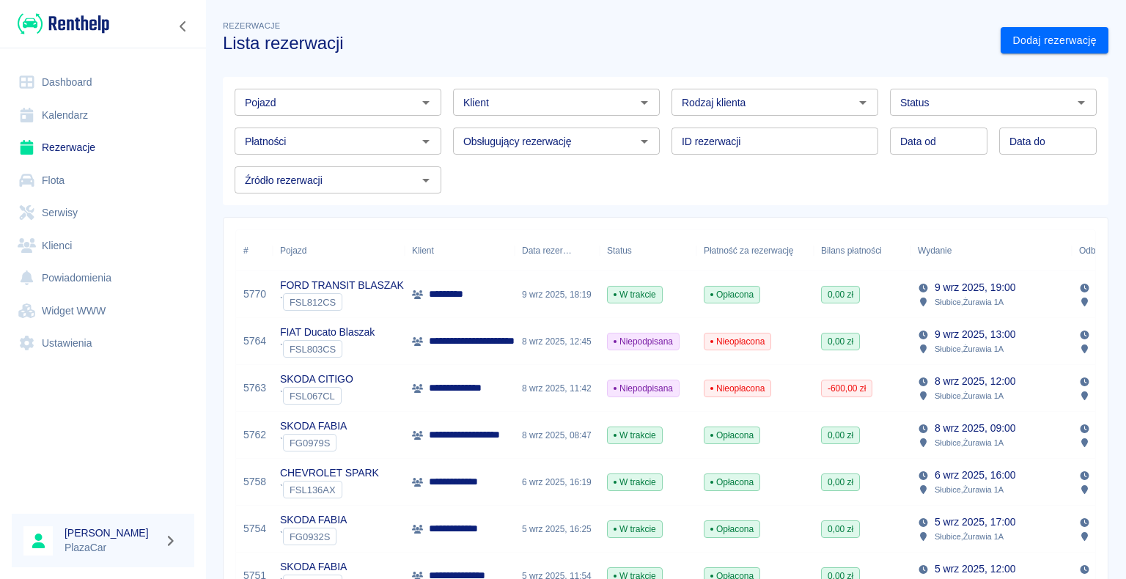
click at [76, 144] on link "Rezerwacje" at bounding box center [103, 147] width 183 height 33
drag, startPoint x: 475, startPoint y: 40, endPoint x: 483, endPoint y: 38, distance: 8.4
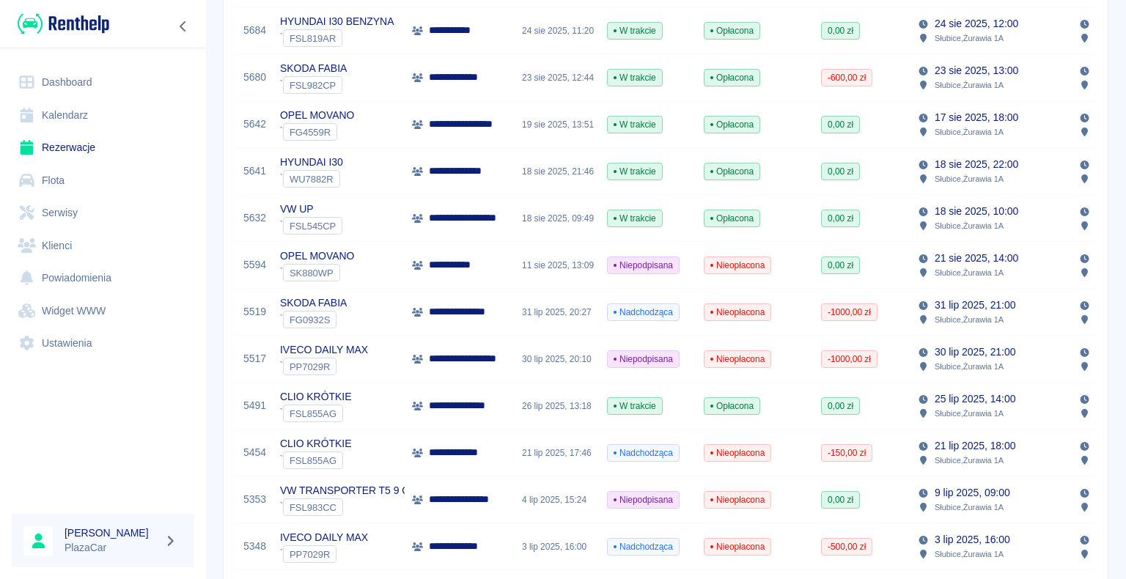
scroll to position [953, 0]
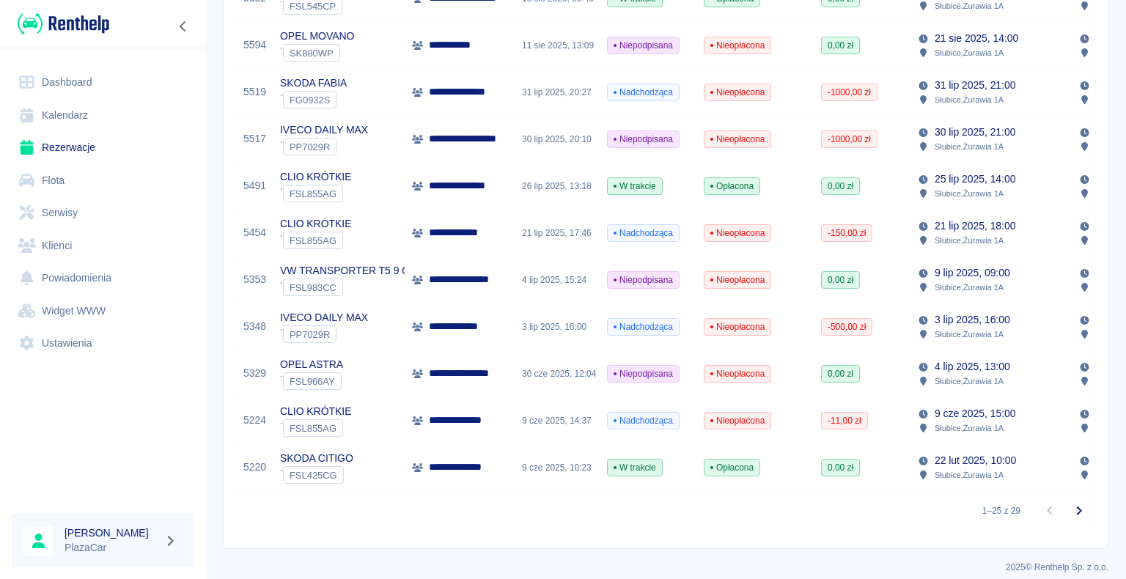
click at [61, 84] on link "Dashboard" at bounding box center [103, 82] width 183 height 33
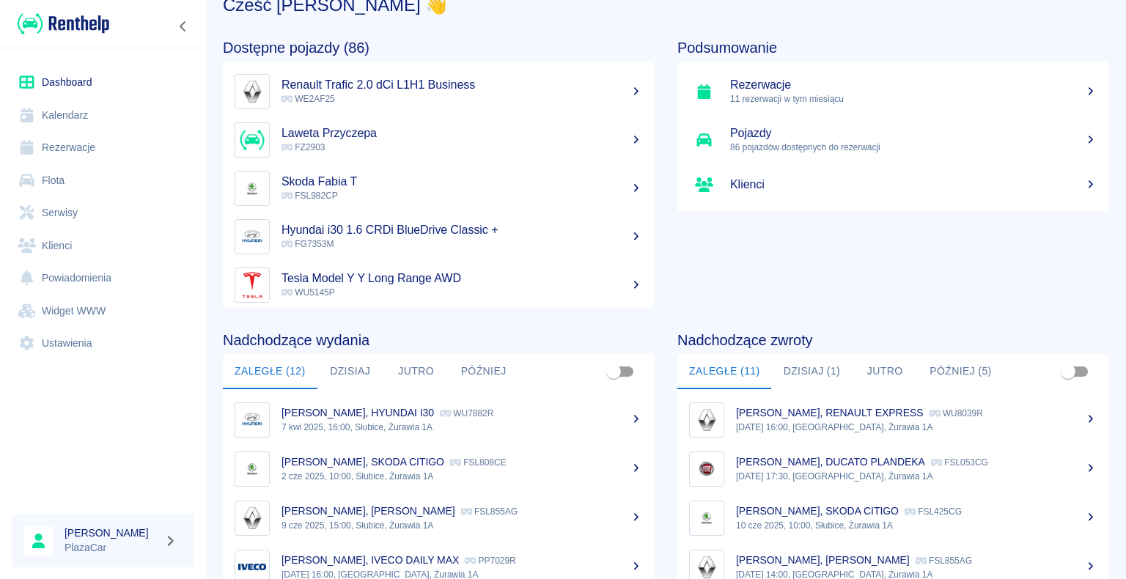
scroll to position [185, 0]
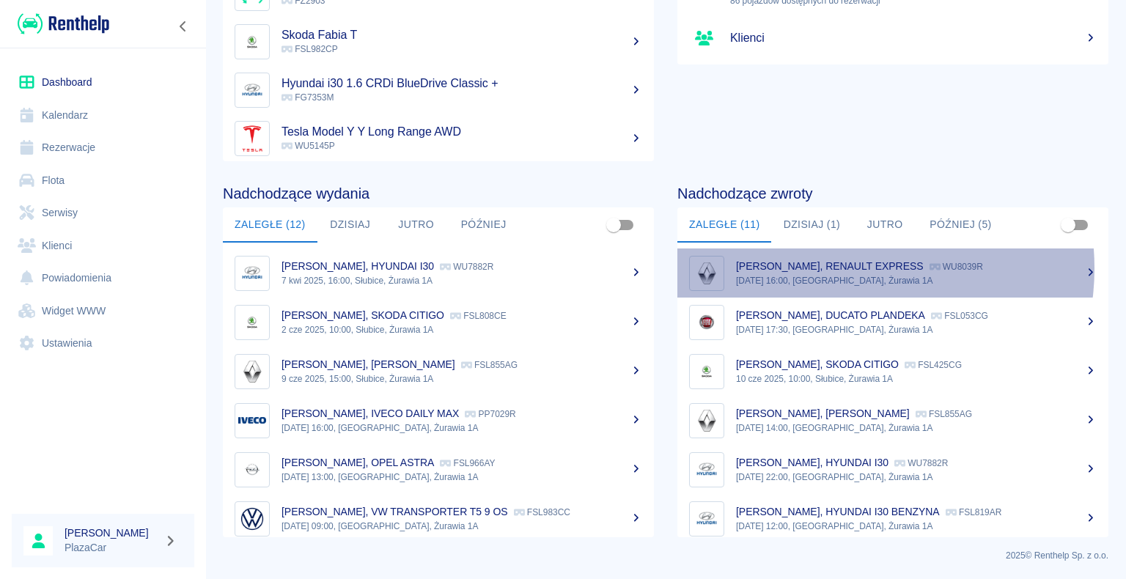
click at [844, 268] on p "Mirosław Kruczek, RENAULT EXPRESS" at bounding box center [830, 266] width 188 height 12
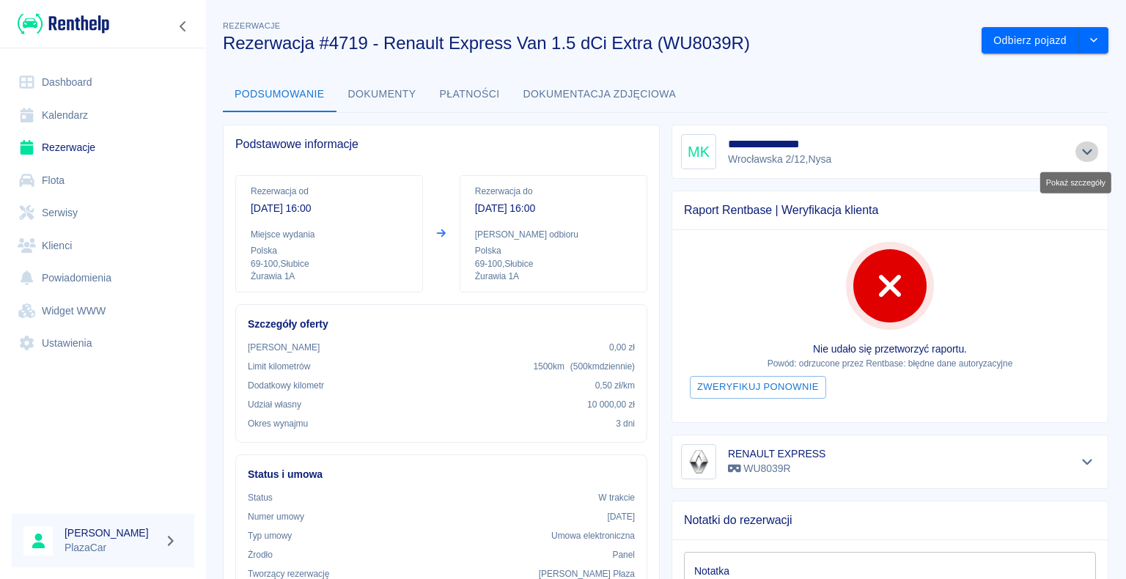
click at [1079, 153] on icon "Pokaż szczegóły" at bounding box center [1087, 151] width 17 height 13
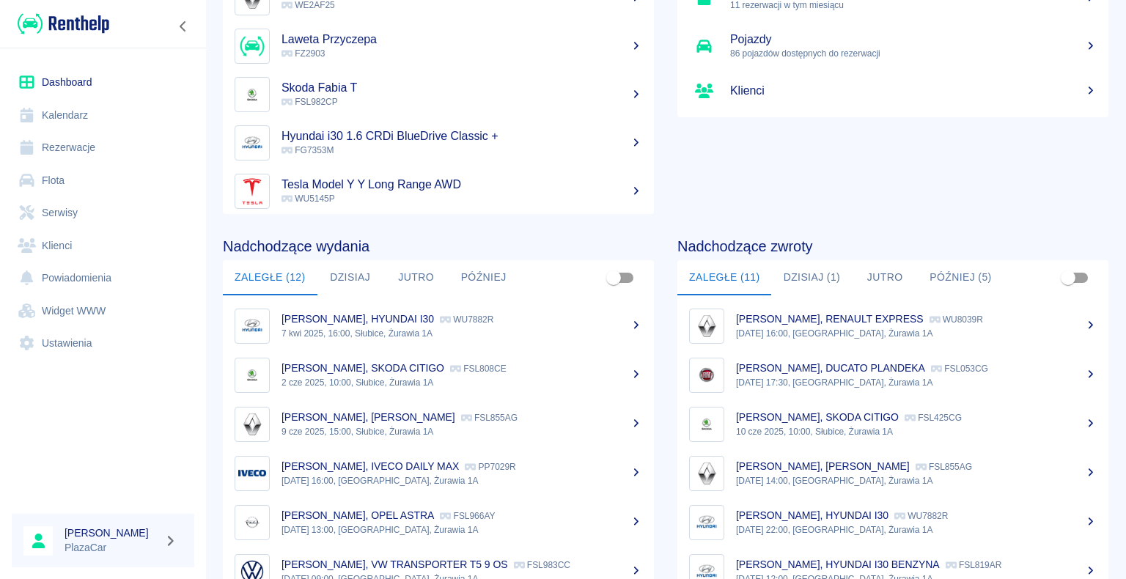
scroll to position [147, 0]
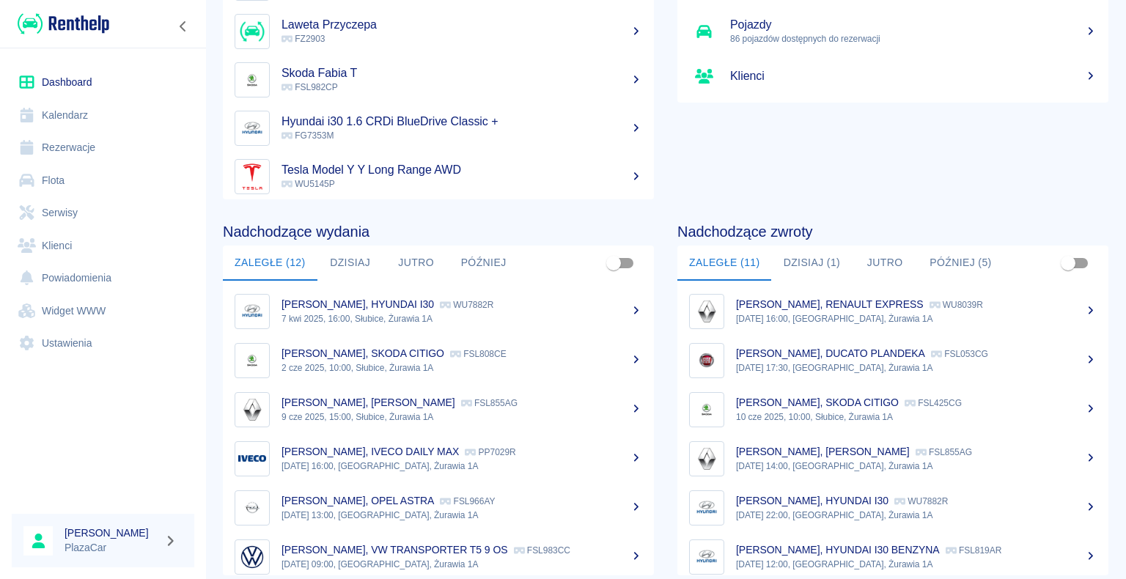
click at [881, 348] on p "Grzegorz Kania, DUCATO PLANDEKA" at bounding box center [830, 354] width 189 height 12
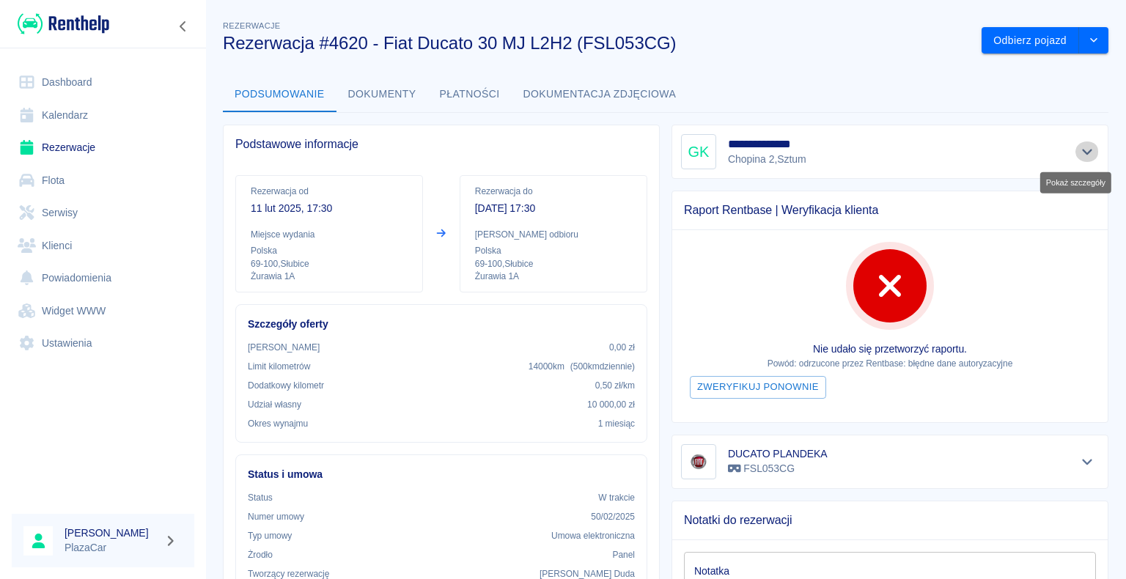
click at [1079, 153] on icon "Pokaż szczegóły" at bounding box center [1087, 151] width 17 height 13
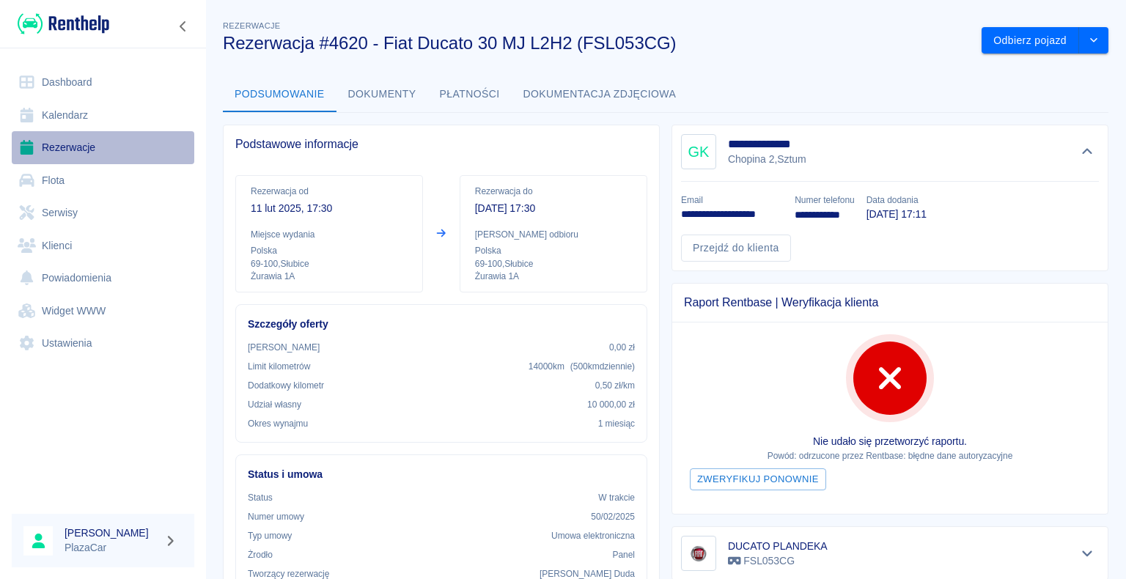
click at [72, 146] on link "Rezerwacje" at bounding box center [103, 147] width 183 height 33
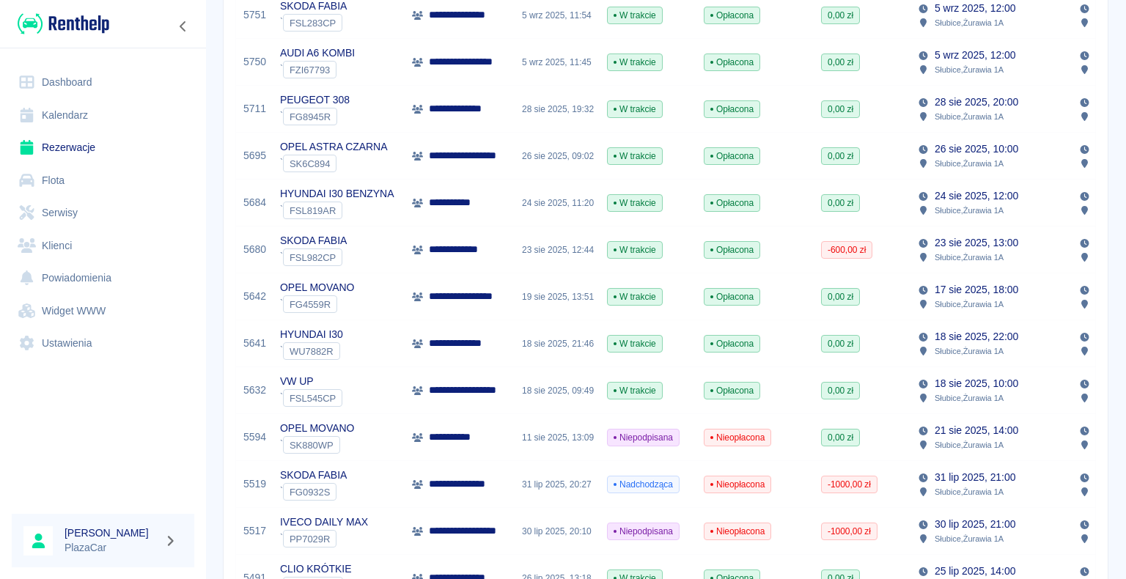
scroll to position [587, 0]
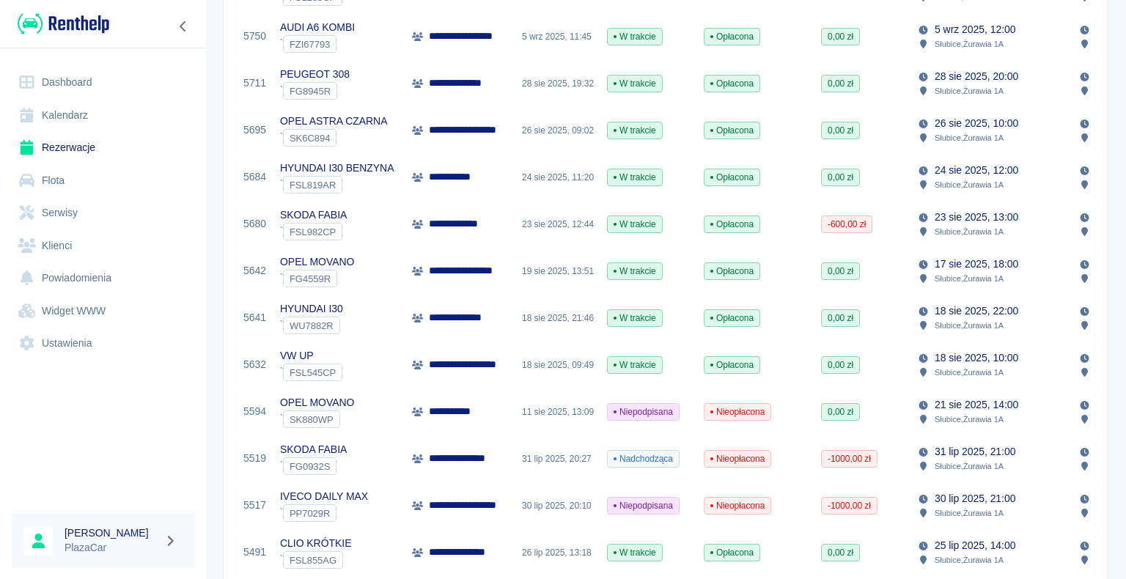
click at [518, 274] on div "19 sie 2025, 13:51" at bounding box center [557, 271] width 85 height 47
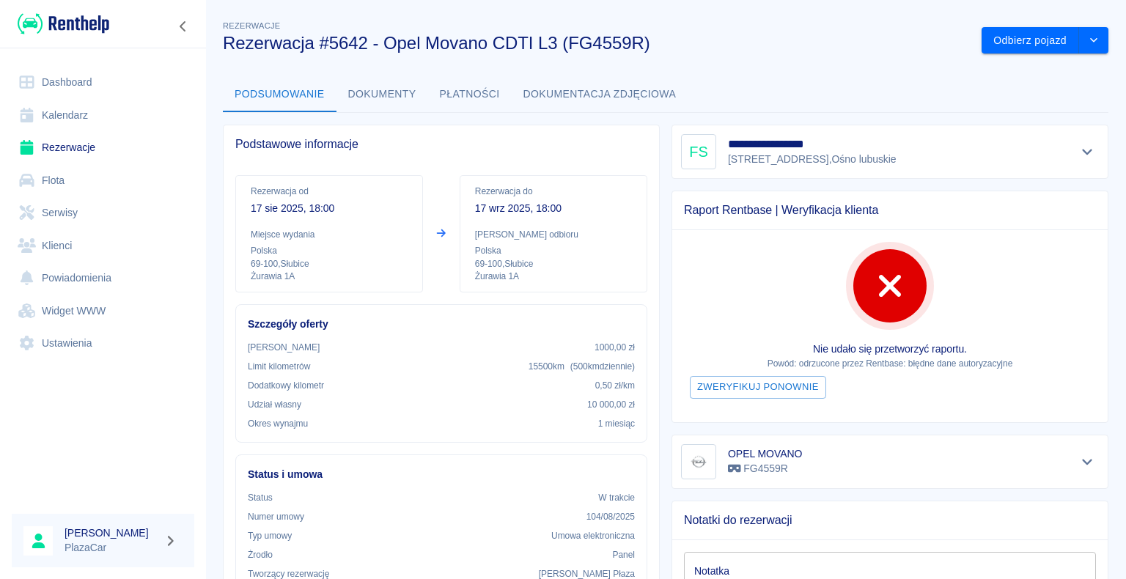
click at [62, 149] on link "Rezerwacje" at bounding box center [103, 147] width 183 height 33
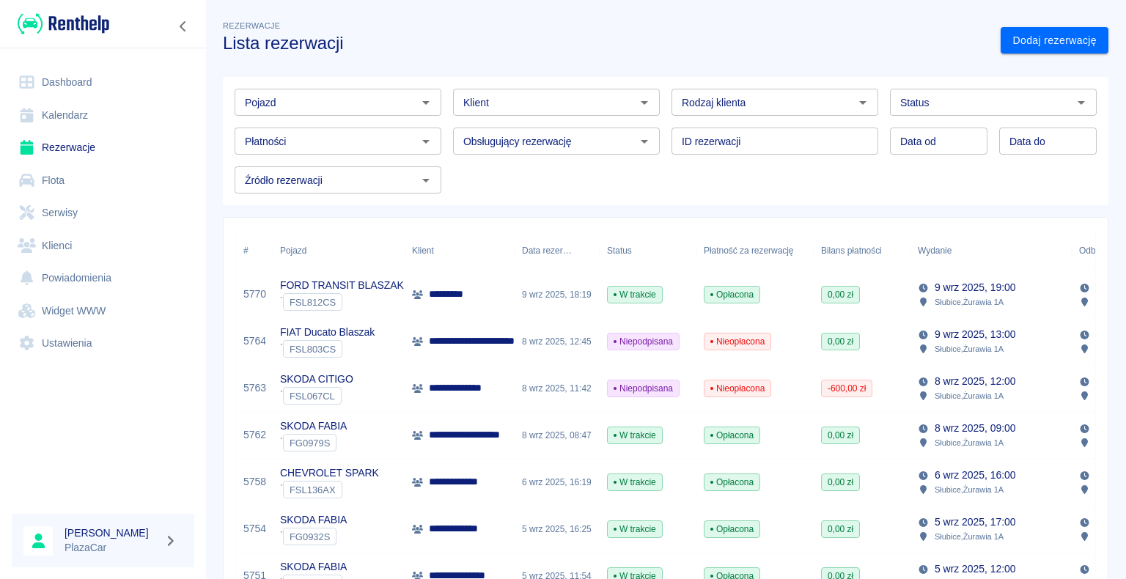
click at [1073, 106] on icon "Otwórz" at bounding box center [1082, 103] width 18 height 18
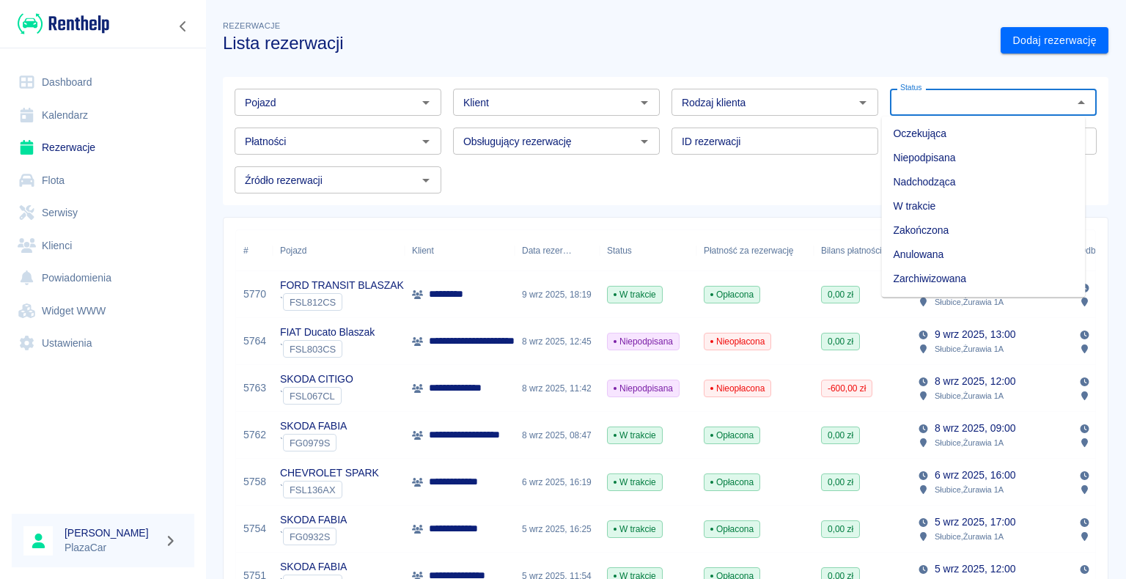
click at [939, 280] on li "Zarchiwizowana" at bounding box center [983, 279] width 204 height 24
type input "Zarchiwizowana"
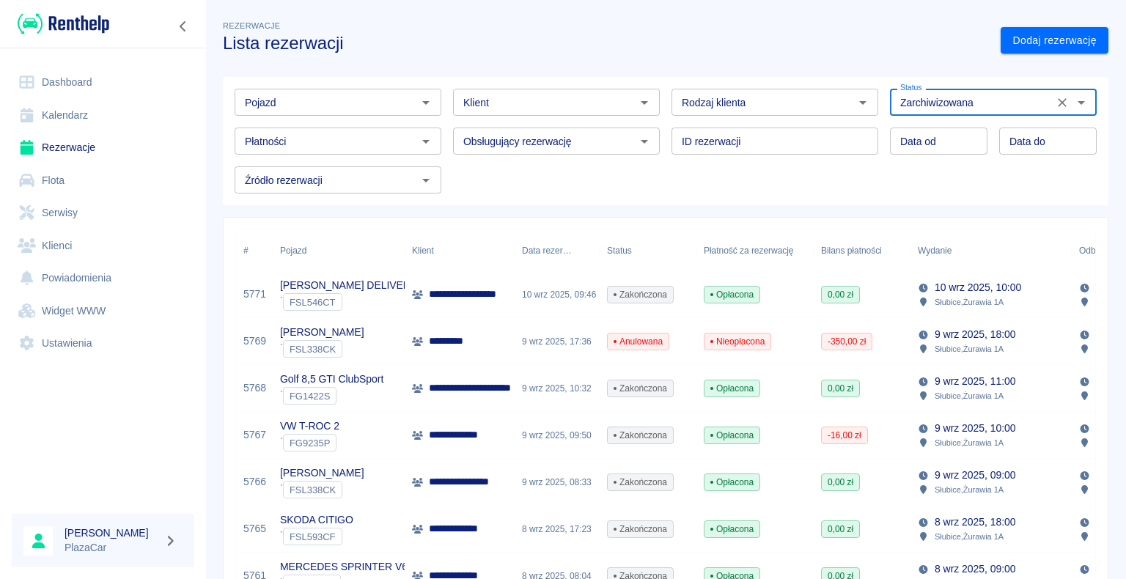
click at [412, 101] on div "Pojazd" at bounding box center [338, 102] width 207 height 27
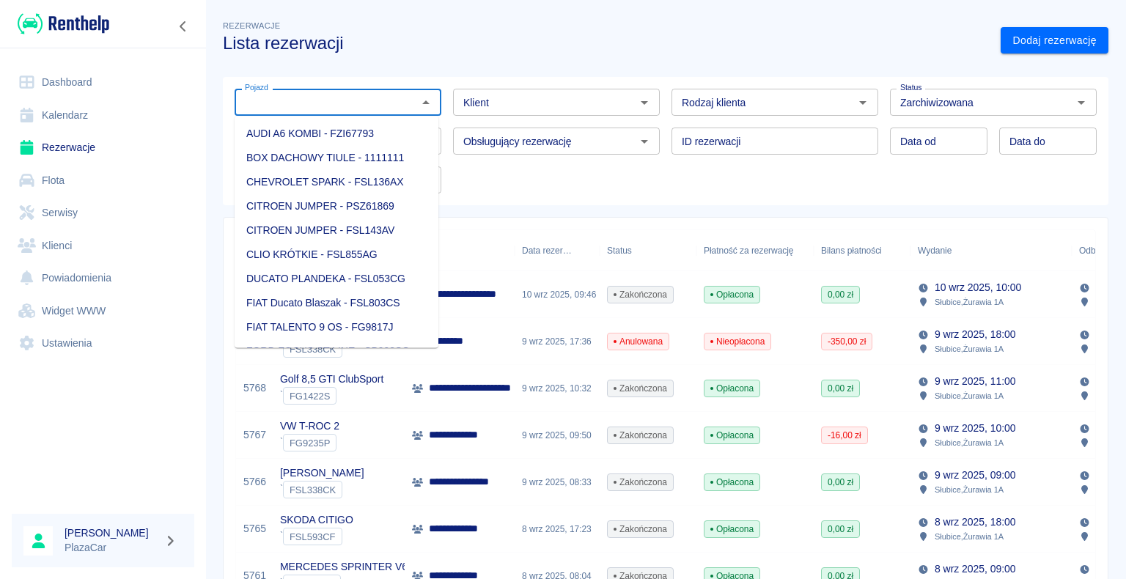
click at [342, 180] on li "CHEVROLET SPARK - FSL136AX" at bounding box center [337, 182] width 204 height 24
type input "CHEVROLET SPARK - FSL136AX"
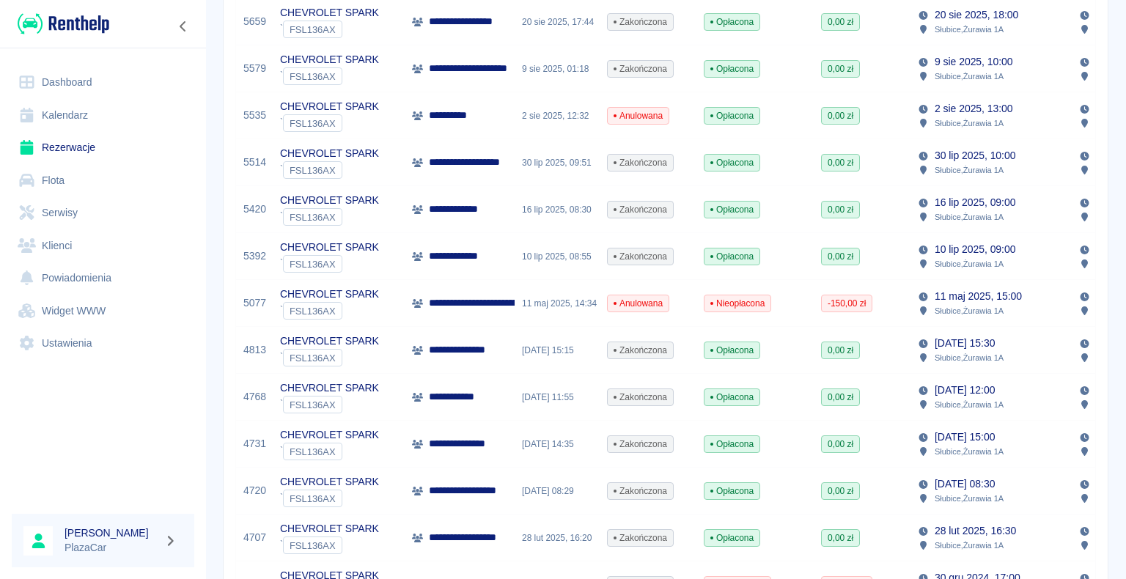
scroll to position [316, 0]
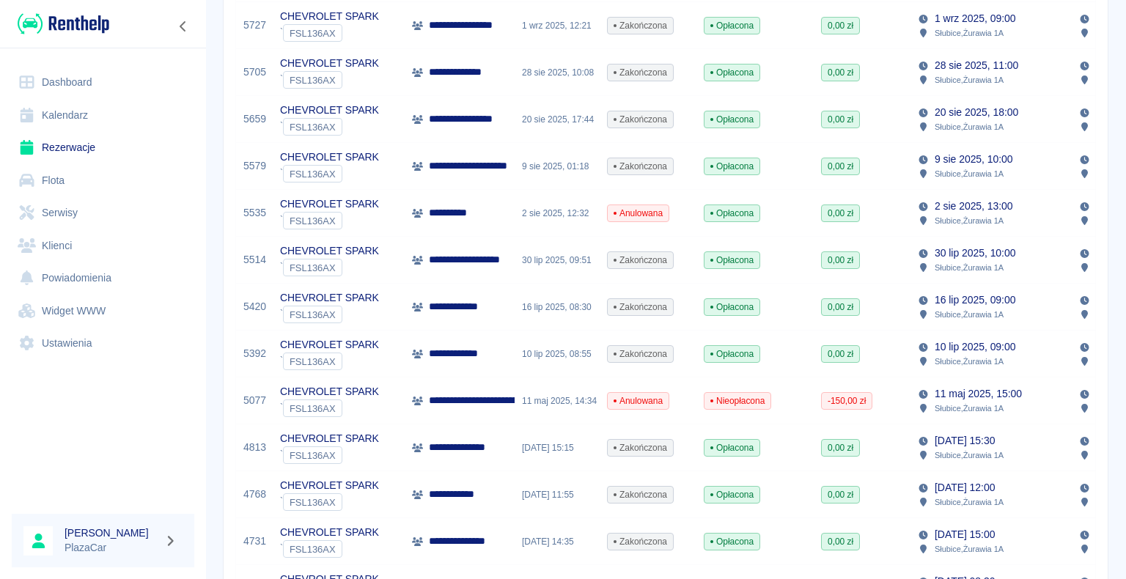
click at [481, 121] on p "**********" at bounding box center [468, 118] width 79 height 15
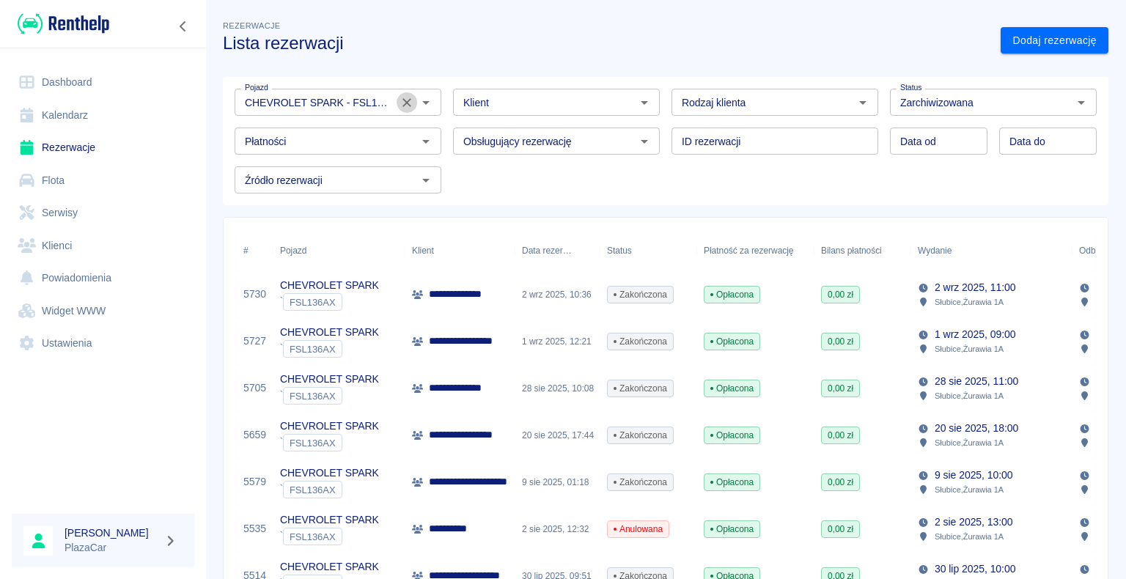
click at [403, 102] on icon "Wyczyść" at bounding box center [407, 102] width 15 height 15
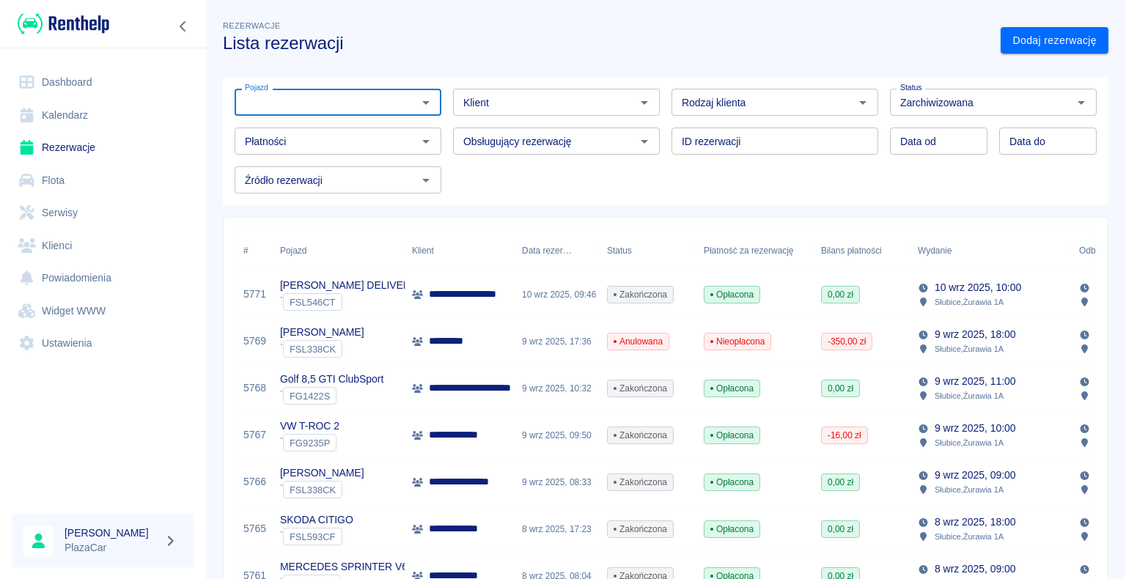
click at [406, 101] on input "Pojazd" at bounding box center [326, 102] width 174 height 18
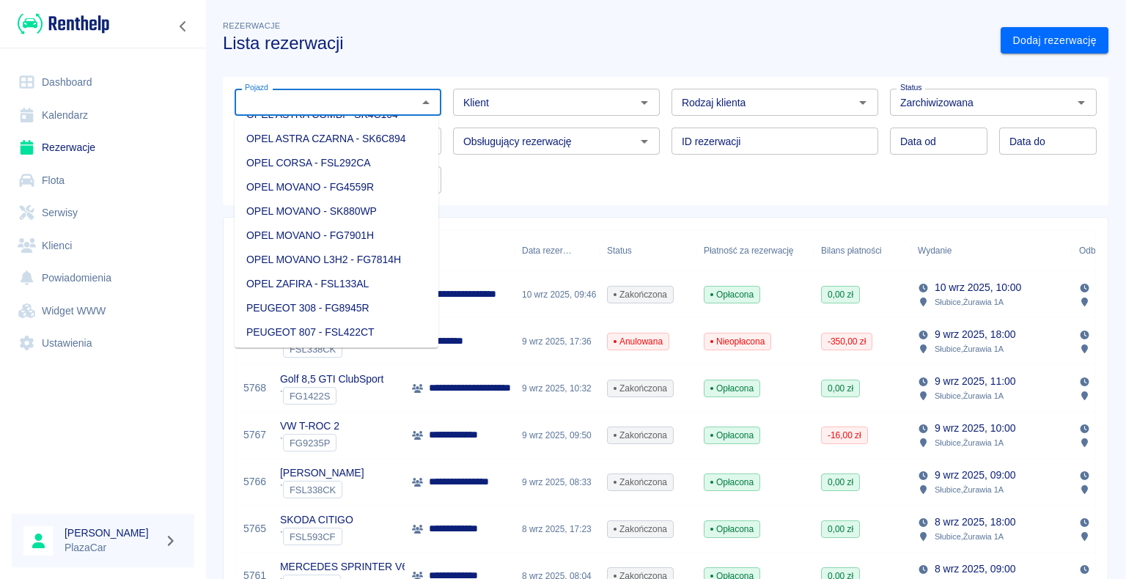
scroll to position [1173, 0]
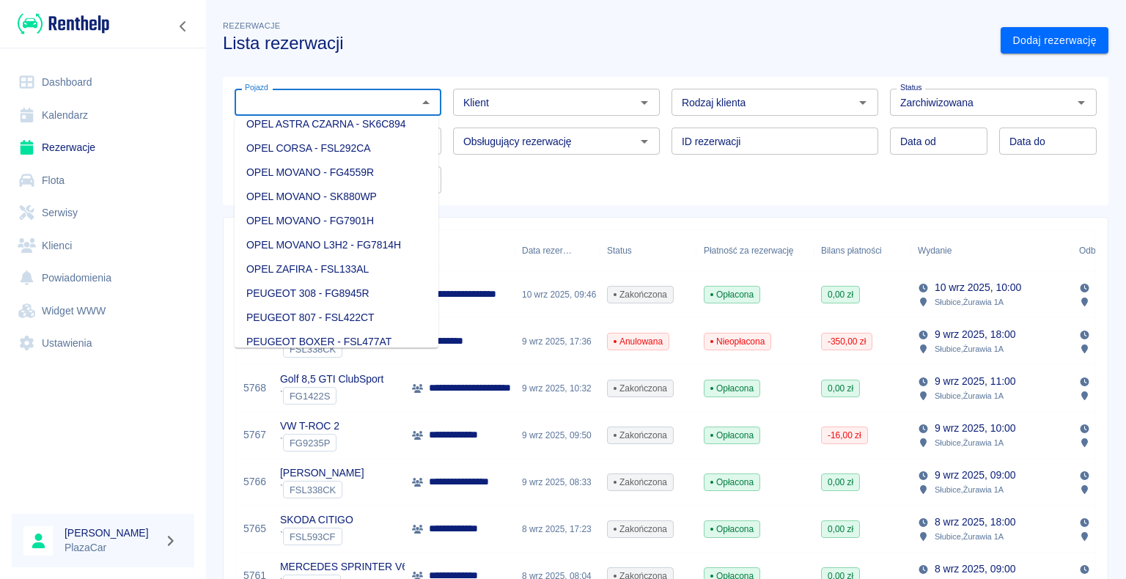
click at [355, 161] on li "OPEL CORSA - FSL292CA" at bounding box center [337, 148] width 204 height 24
type input "OPEL CORSA - FSL292CA"
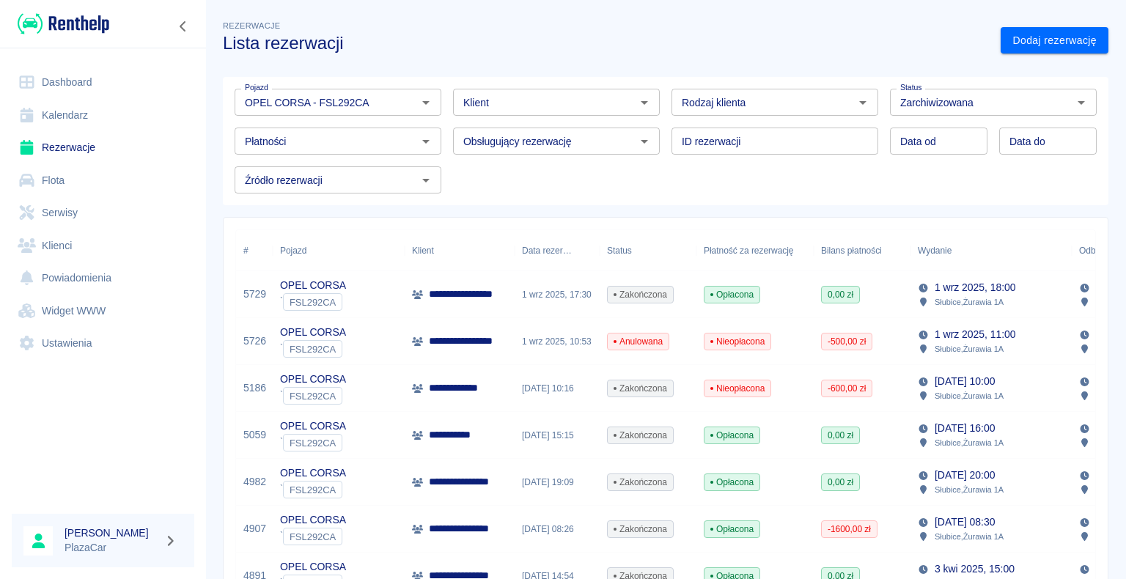
click at [683, 295] on div "Zakończona" at bounding box center [648, 294] width 97 height 47
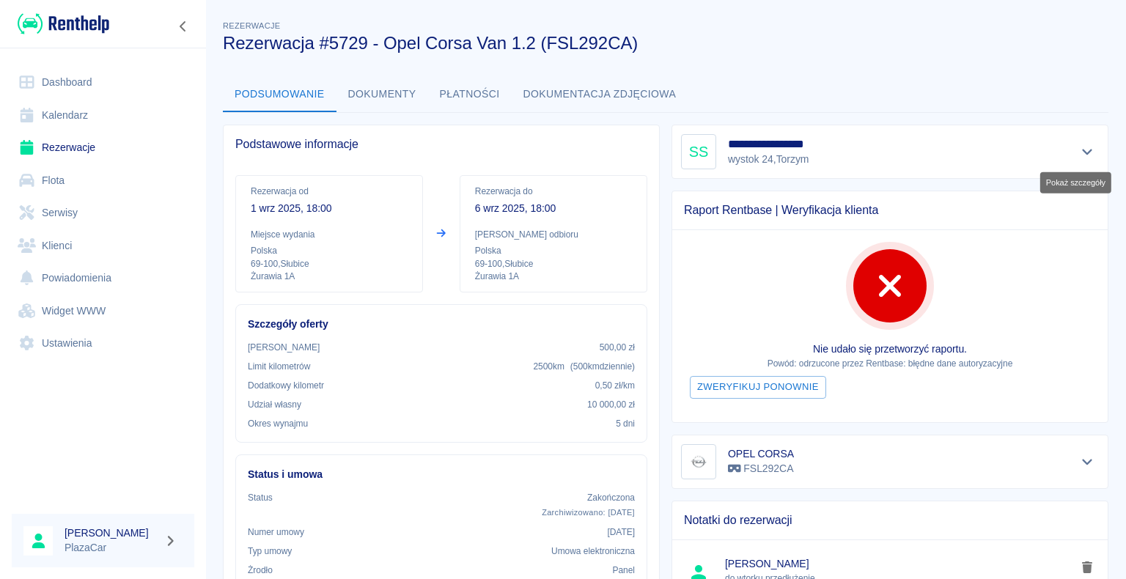
click at [1079, 153] on icon "Pokaż szczegóły" at bounding box center [1087, 151] width 17 height 13
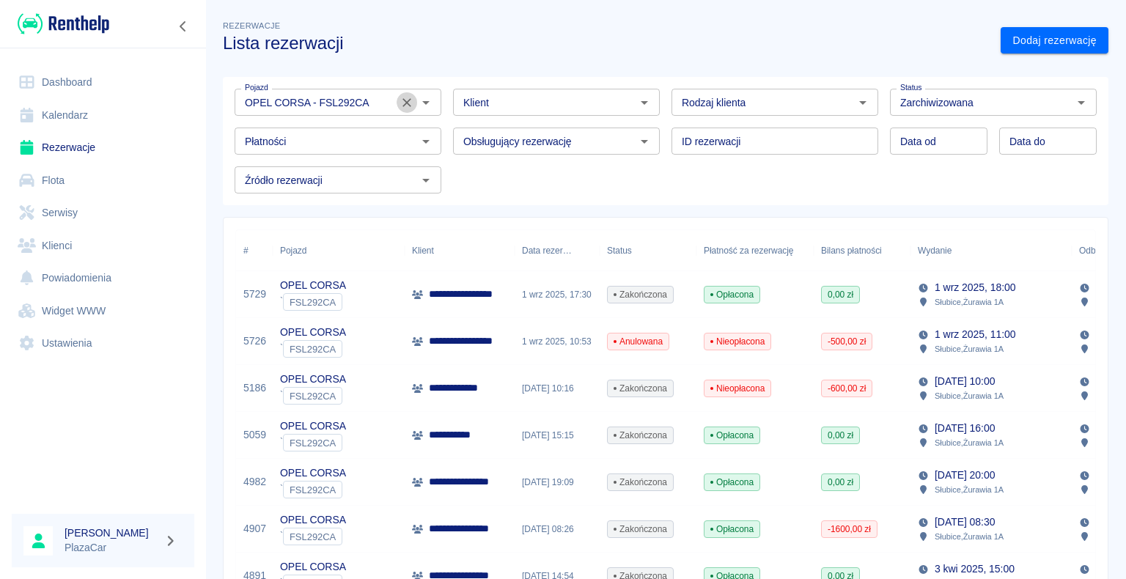
click at [406, 102] on icon "Wyczyść" at bounding box center [407, 102] width 15 height 15
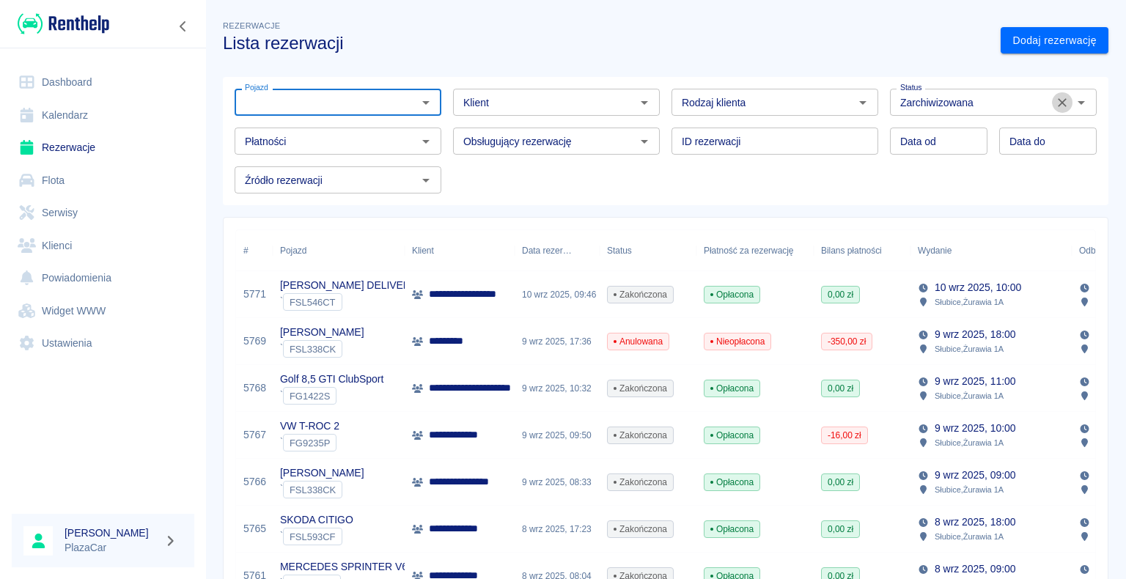
click at [1058, 103] on icon "Wyczyść" at bounding box center [1062, 102] width 9 height 9
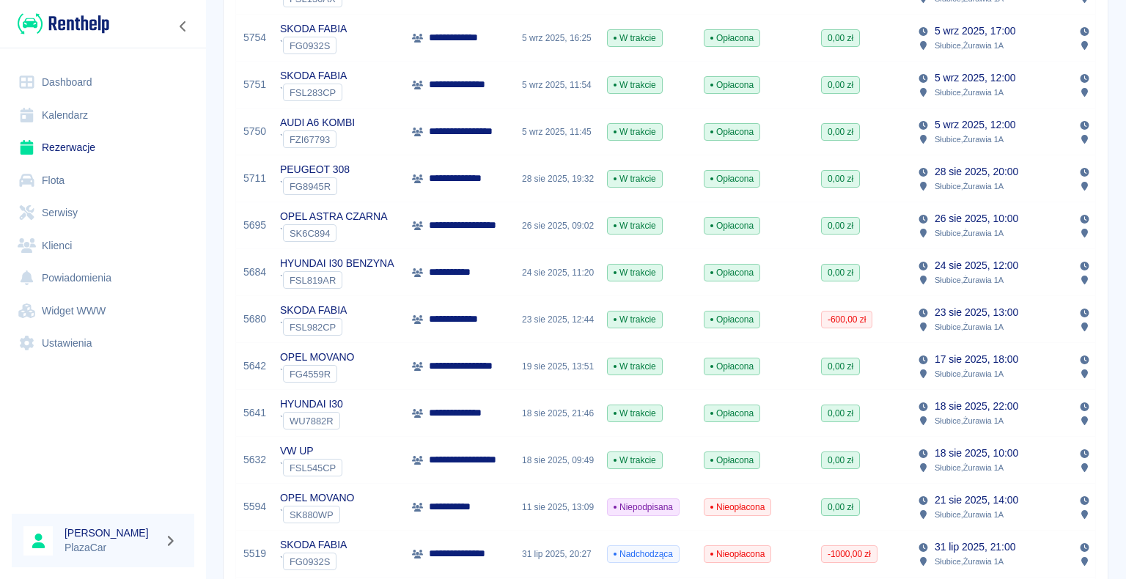
scroll to position [513, 0]
